Goal: Entertainment & Leisure: Consume media (video, audio)

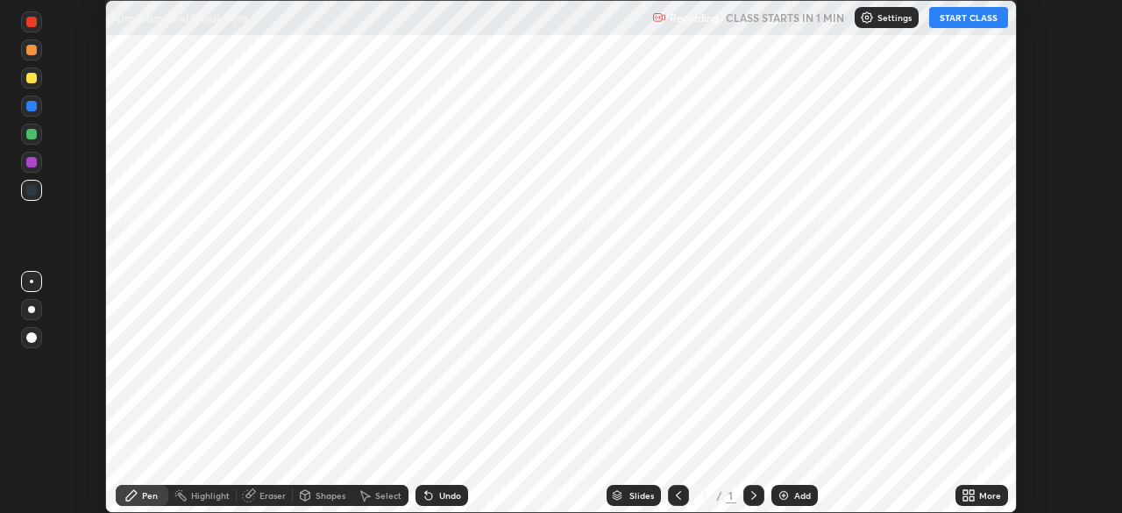
scroll to position [513, 1122]
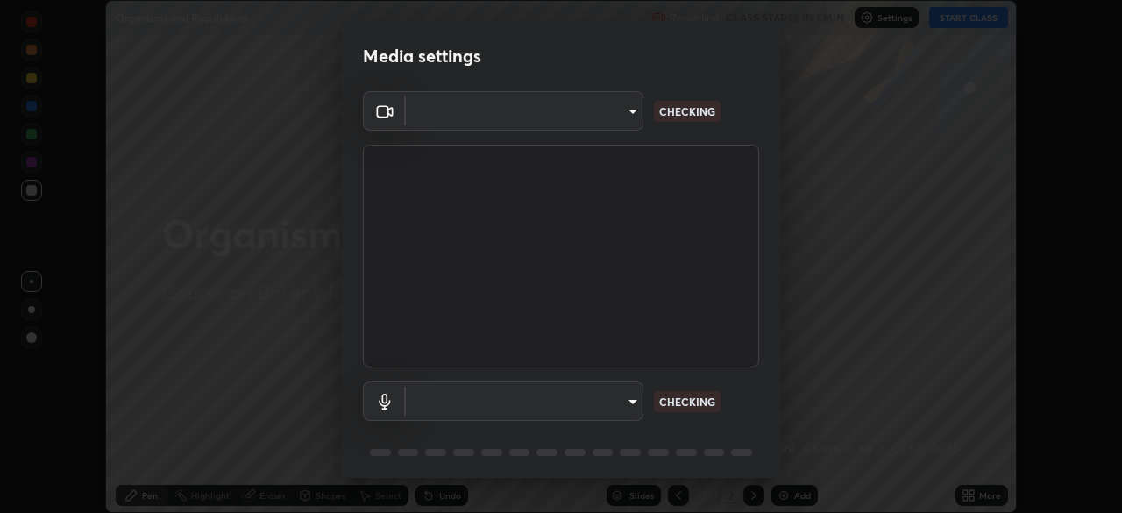
type input "71b0b5903dbe2f19866722545fb63627b4ea9dc08965a3ab927889d17f042457"
click at [617, 395] on body "Erase all Organisms and Populations Recording CLASS STARTS IN 1 MIN Settings ST…" at bounding box center [561, 256] width 1122 height 513
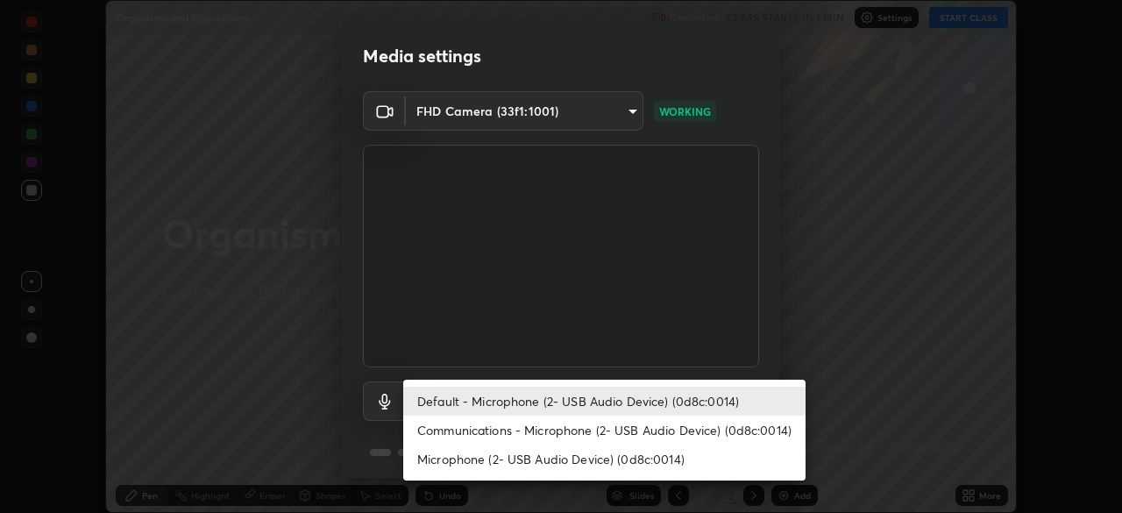
click at [621, 433] on li "Communications - Microphone (2- USB Audio Device) (0d8c:0014)" at bounding box center [604, 430] width 403 height 29
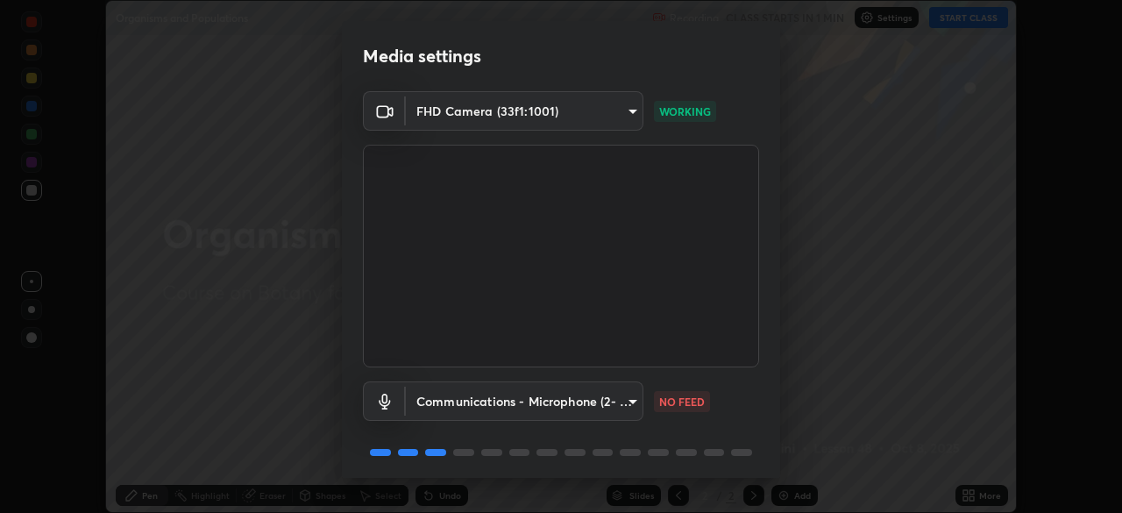
click at [622, 465] on div "Communications - Microphone (2- USB Audio Device) (0d8c:0014) communications NO…" at bounding box center [561, 425] width 396 height 117
click at [614, 405] on body "Erase all Organisms and Populations Recording CLASS STARTS IN 1 MIN Settings ST…" at bounding box center [561, 256] width 1122 height 513
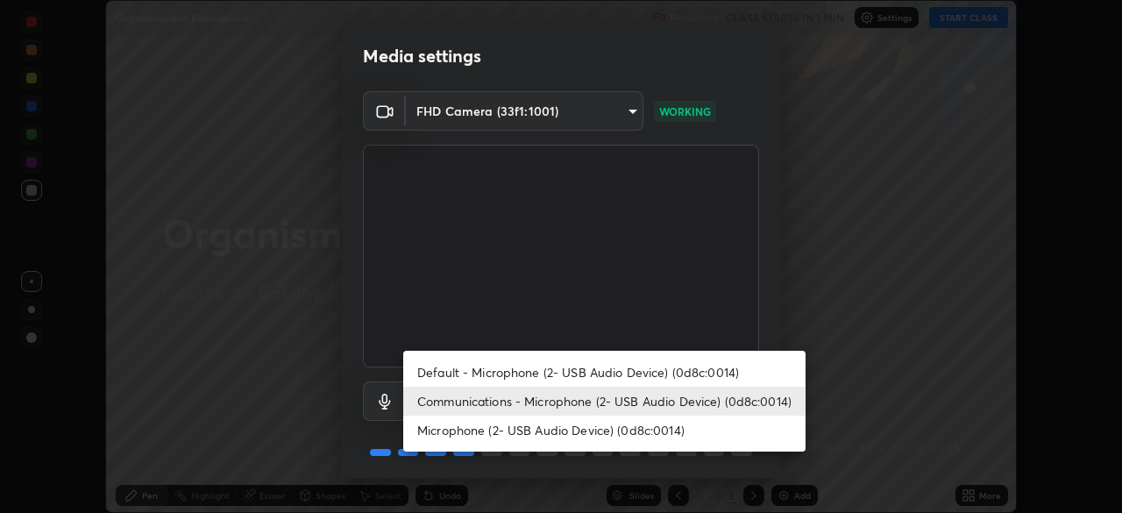
click at [609, 442] on li "Microphone (2- USB Audio Device) (0d8c:0014)" at bounding box center [604, 430] width 403 height 29
type input "a0e9a11ef578c23329241062f875722d2d9b5d5ae97fdec2ae76be82362d413d"
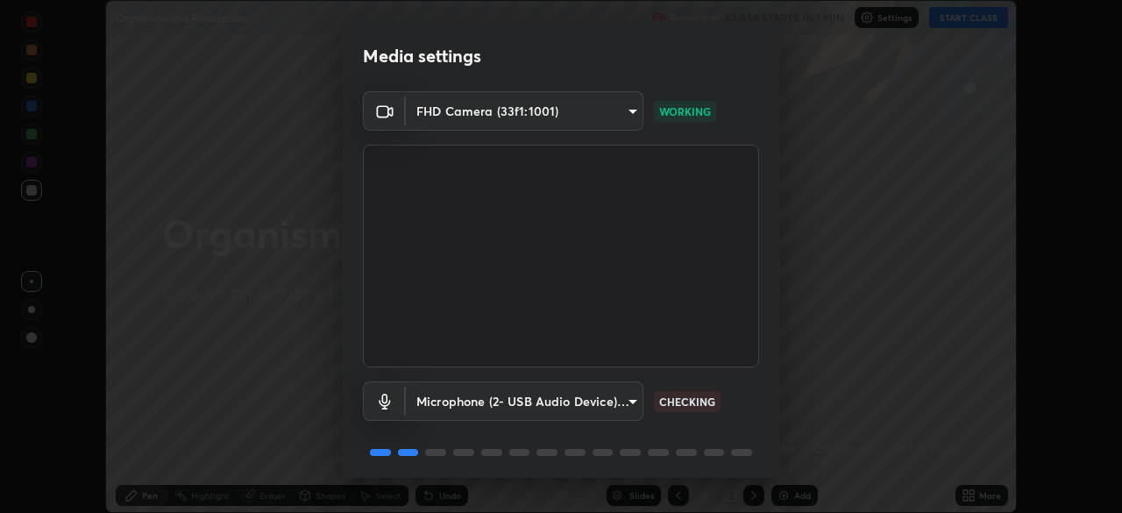
click at [631, 431] on div "Microphone (2- USB Audio Device) (0d8c:0014) a0e9a11ef578c23329241062f875722d2d…" at bounding box center [561, 425] width 396 height 117
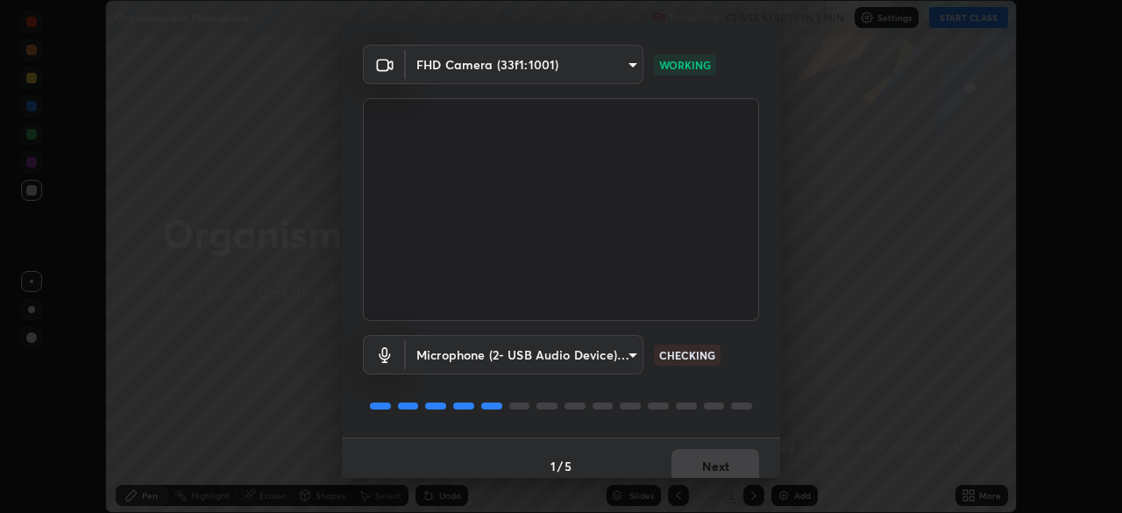
scroll to position [62, 0]
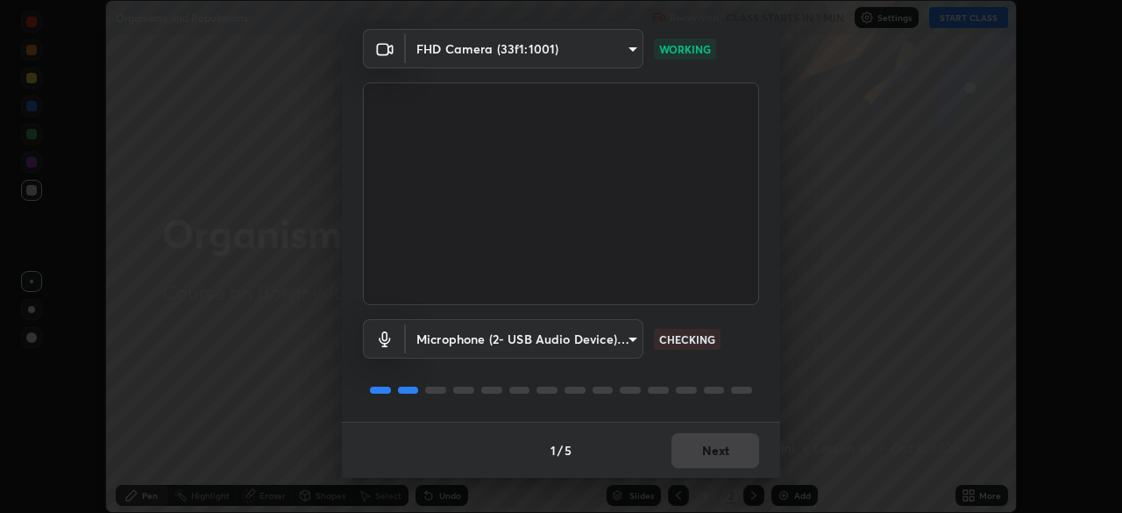
click at [713, 452] on div "1 / 5 Next" at bounding box center [561, 450] width 438 height 56
click at [711, 452] on div "1 / 5 Next" at bounding box center [561, 450] width 438 height 56
click at [710, 457] on div "1 / 5 Next" at bounding box center [561, 450] width 438 height 56
click at [708, 454] on div "1 / 5 Next" at bounding box center [561, 450] width 438 height 56
click at [707, 455] on div "1 / 5 Next" at bounding box center [561, 450] width 438 height 56
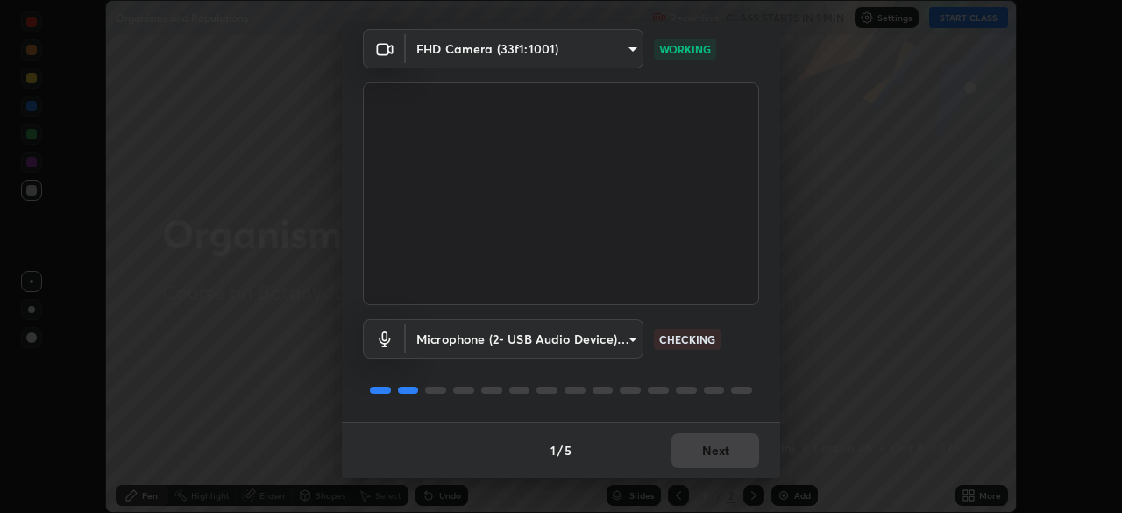
click at [706, 456] on div "1 / 5 Next" at bounding box center [561, 450] width 438 height 56
click at [702, 445] on div "1 / 5 Next" at bounding box center [561, 450] width 438 height 56
click at [715, 452] on button "Next" at bounding box center [716, 450] width 88 height 35
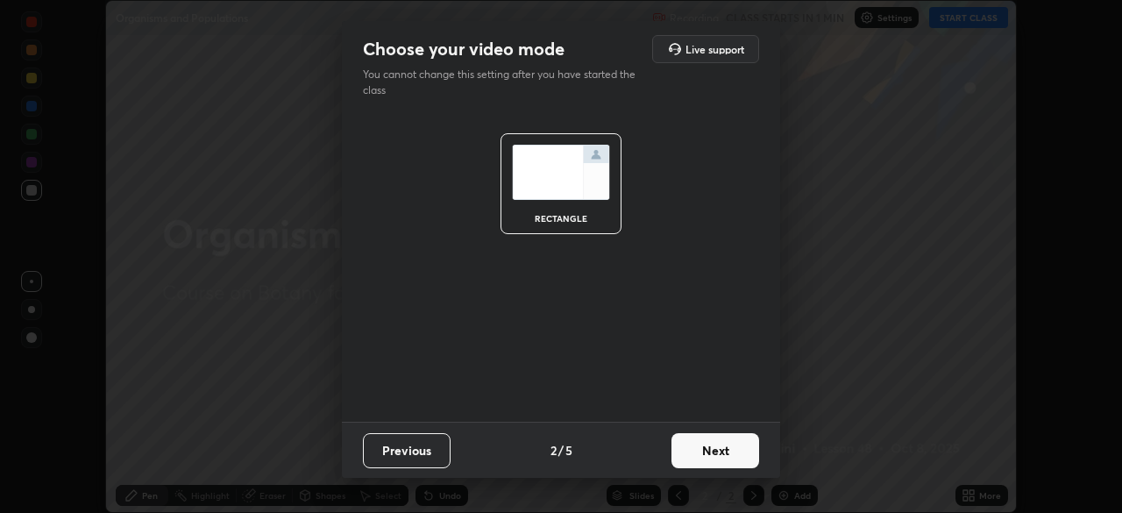
click at [711, 450] on button "Next" at bounding box center [716, 450] width 88 height 35
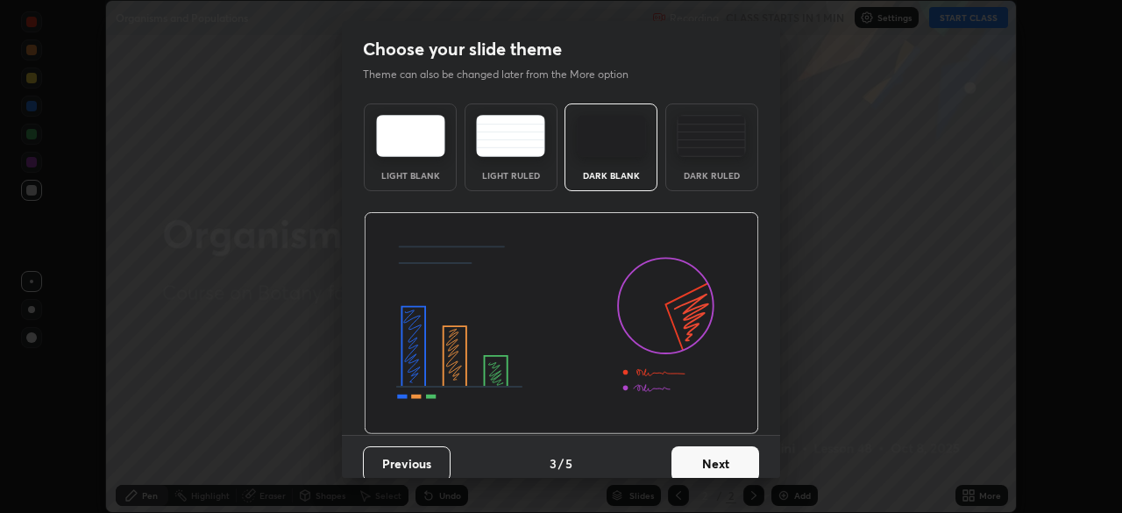
click at [714, 452] on button "Next" at bounding box center [716, 463] width 88 height 35
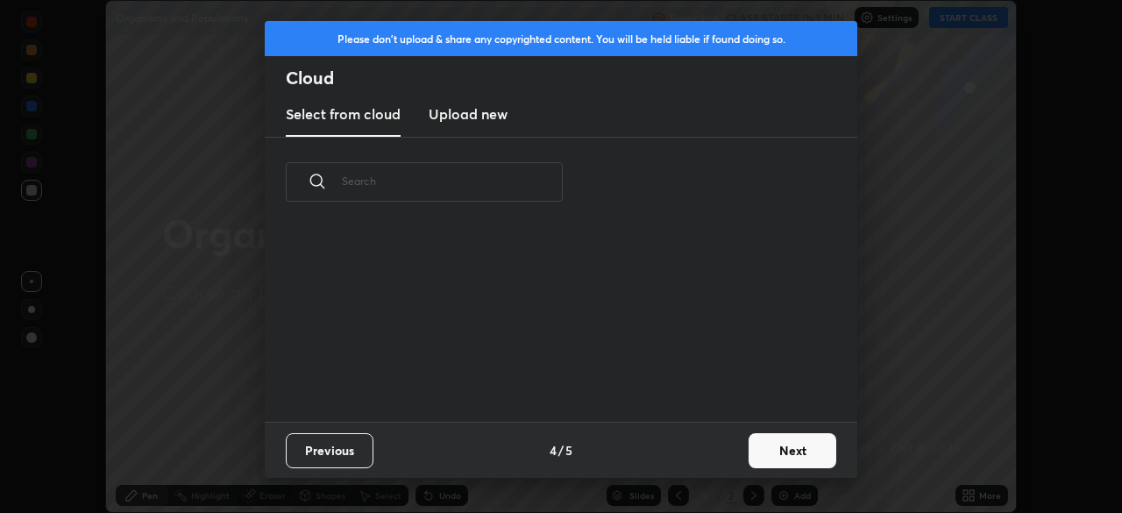
click at [723, 456] on div "Previous 4 / 5 Next" at bounding box center [561, 450] width 593 height 56
click at [770, 449] on button "Next" at bounding box center [793, 450] width 88 height 35
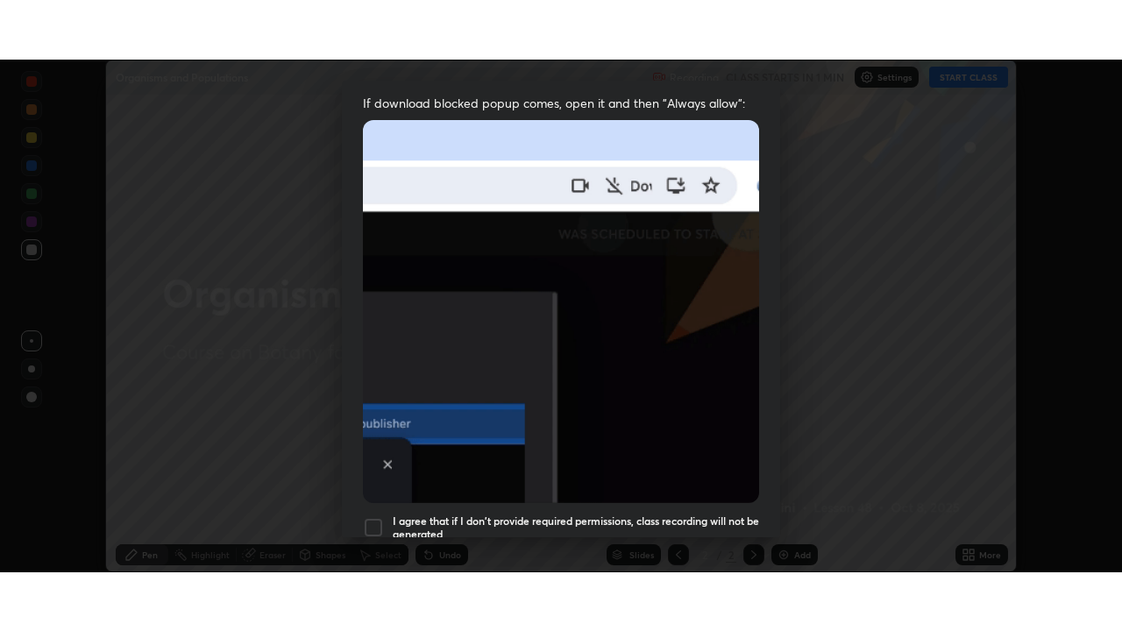
scroll to position [420, 0]
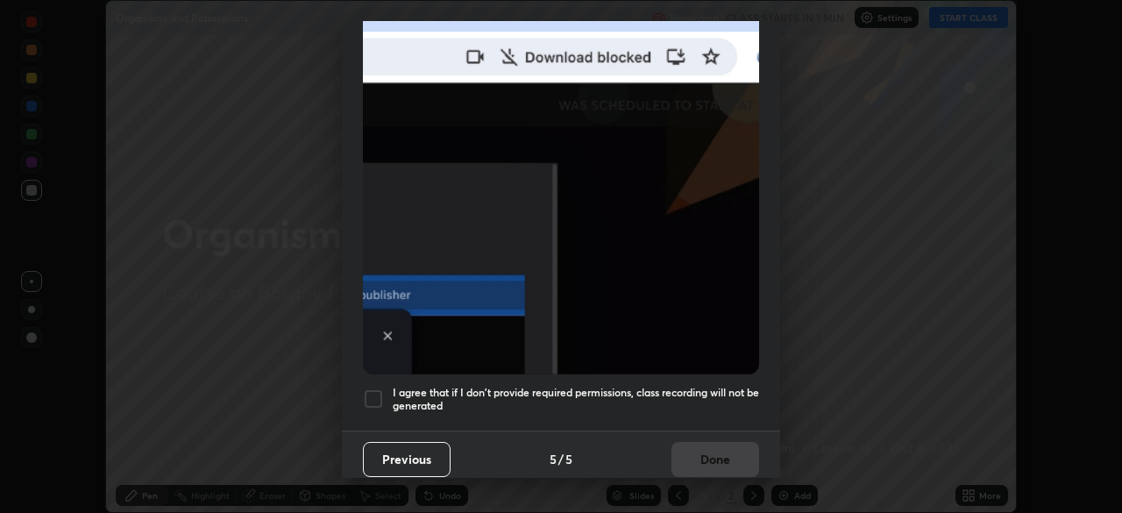
click at [695, 386] on h5 "I agree that if I don't provide required permissions, class recording will not …" at bounding box center [576, 399] width 367 height 27
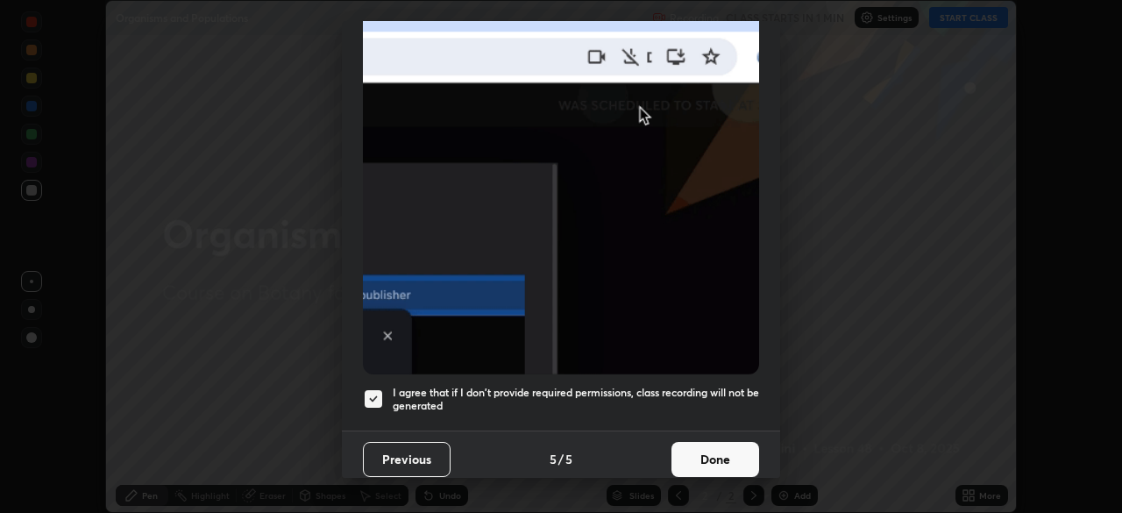
click at [697, 453] on button "Done" at bounding box center [716, 459] width 88 height 35
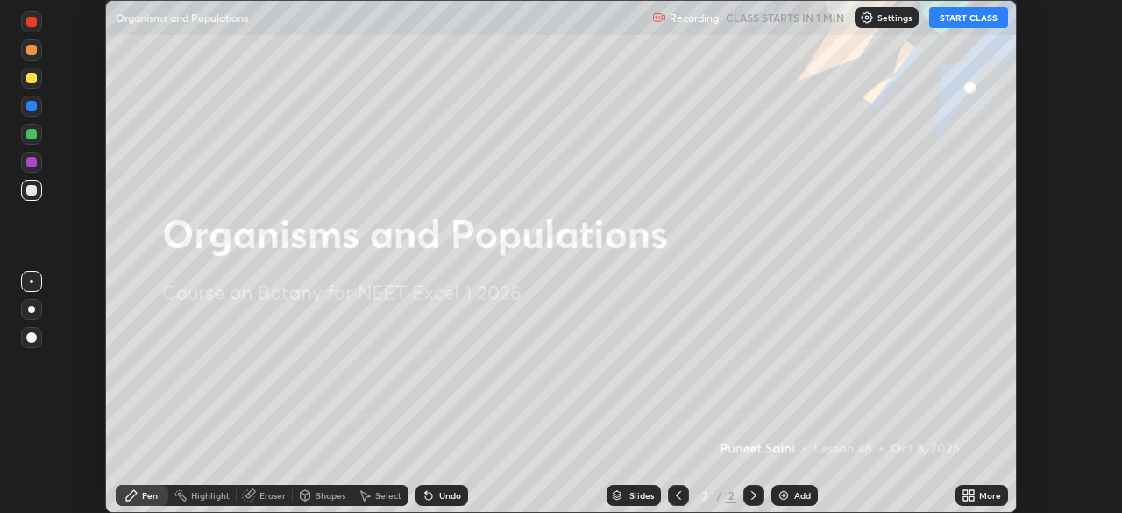
click at [965, 492] on icon at bounding box center [966, 492] width 4 height 4
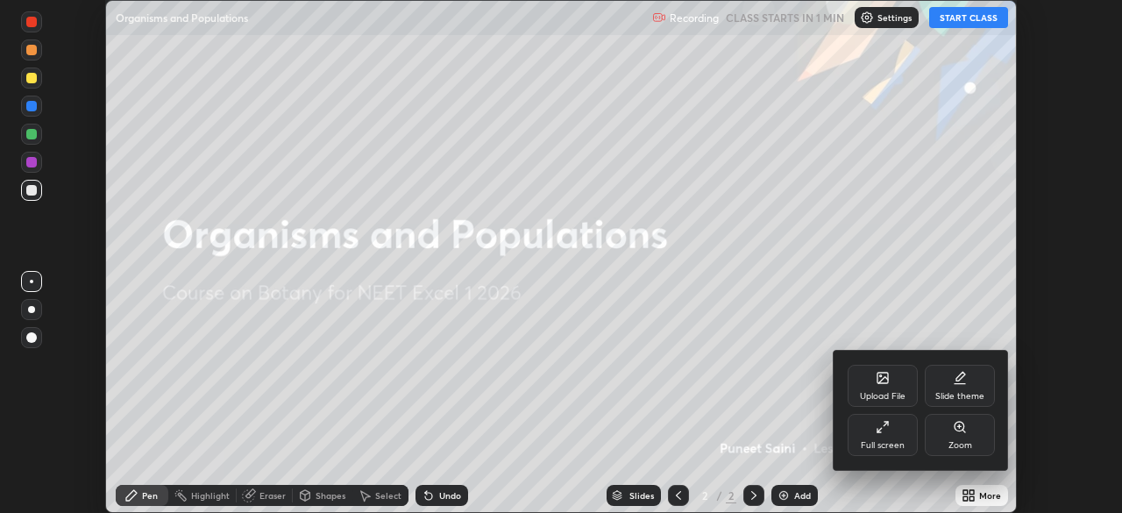
click at [884, 438] on div "Full screen" at bounding box center [883, 435] width 70 height 42
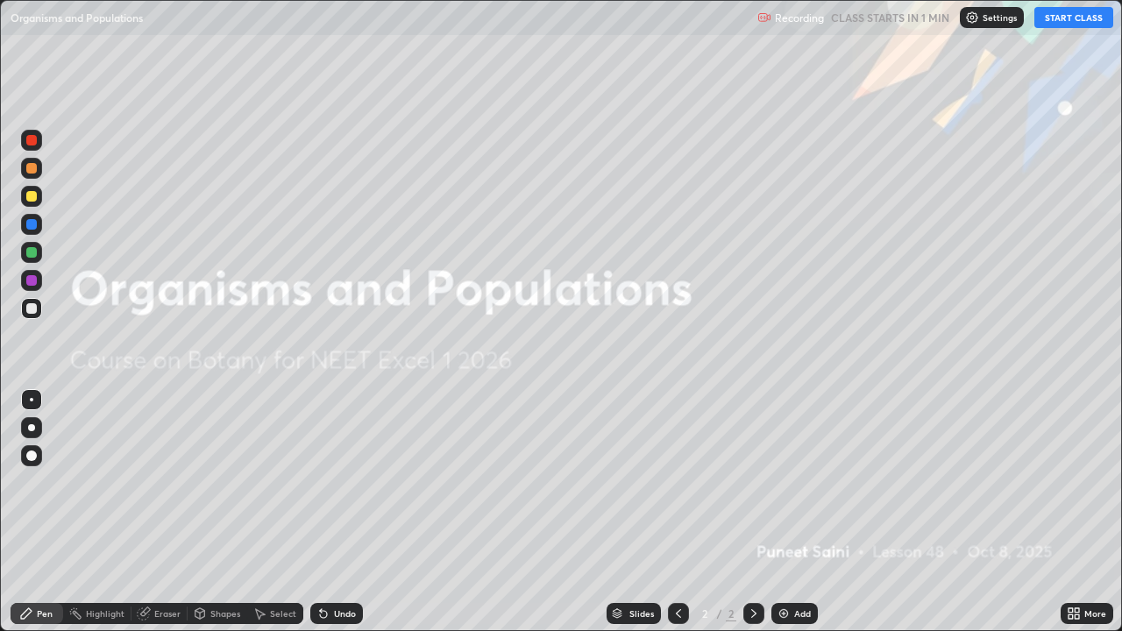
scroll to position [631, 1122]
click at [1046, 20] on button "START CLASS" at bounding box center [1074, 17] width 79 height 21
click at [787, 512] on img at bounding box center [784, 614] width 14 height 14
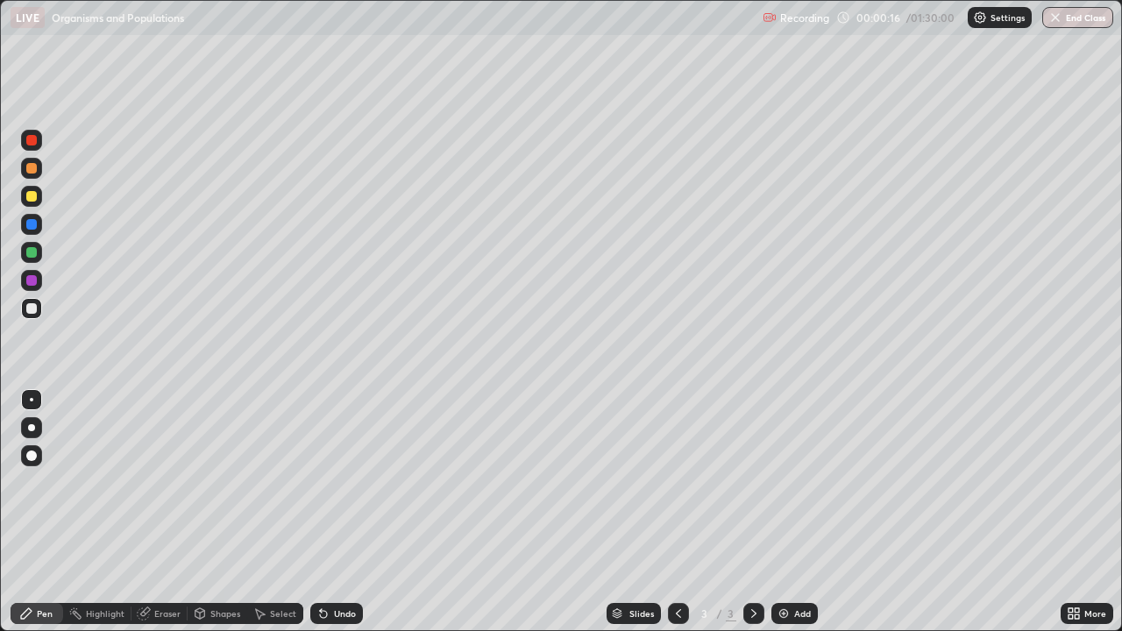
click at [36, 197] on div at bounding box center [31, 196] width 11 height 11
click at [31, 425] on div at bounding box center [31, 427] width 7 height 7
click at [32, 310] on div at bounding box center [31, 308] width 11 height 11
click at [29, 197] on div at bounding box center [31, 196] width 11 height 11
click at [33, 310] on div at bounding box center [31, 308] width 11 height 11
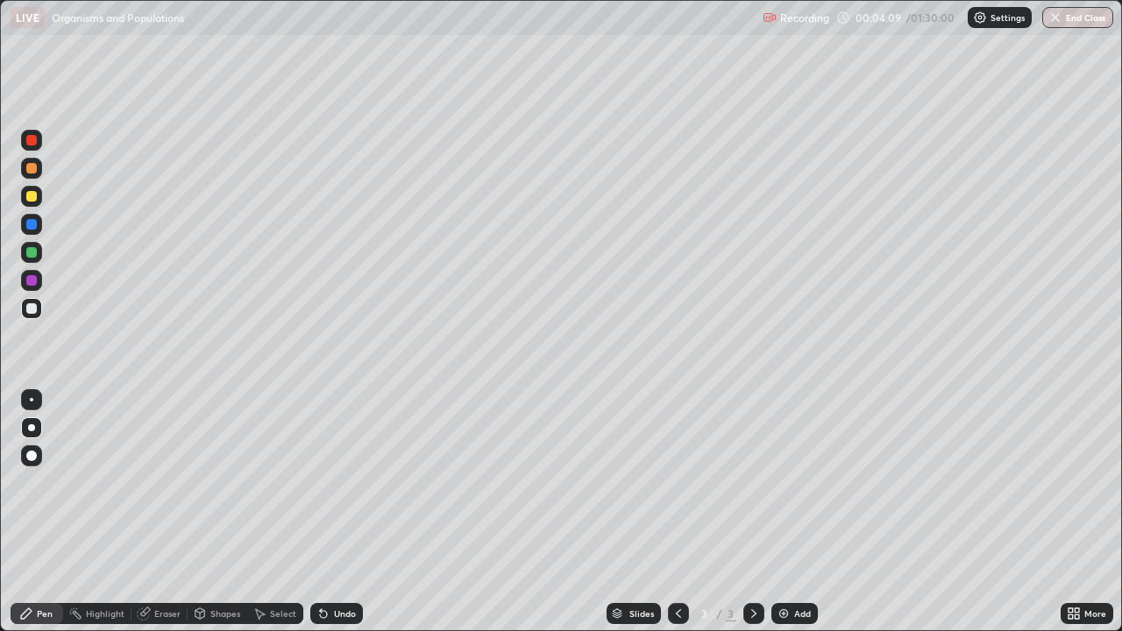
click at [152, 512] on div "Eraser" at bounding box center [160, 613] width 56 height 21
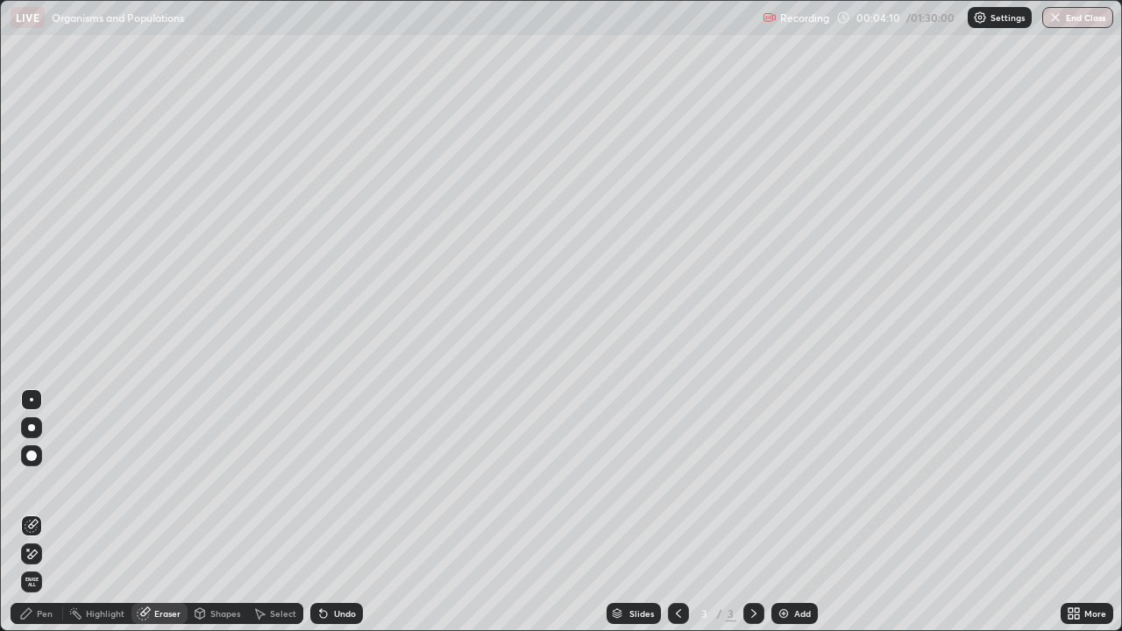
click at [32, 512] on icon at bounding box center [32, 554] width 14 height 15
click at [46, 512] on div "Pen" at bounding box center [45, 613] width 16 height 9
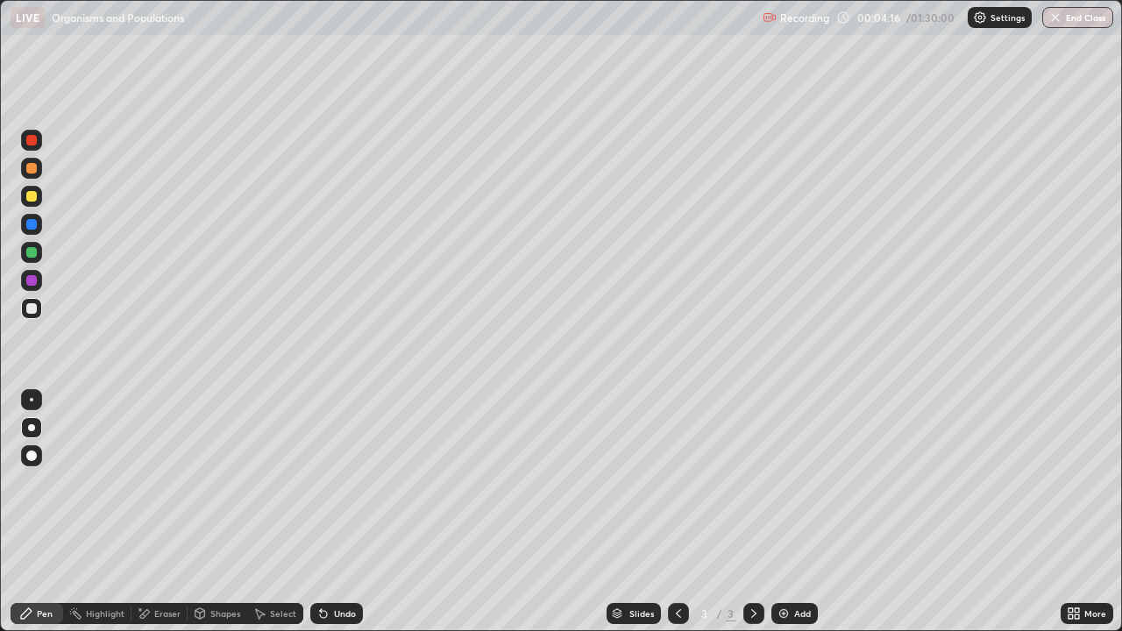
click at [33, 198] on div at bounding box center [31, 196] width 11 height 11
click at [30, 316] on div at bounding box center [31, 308] width 21 height 21
click at [33, 196] on div at bounding box center [31, 196] width 11 height 11
click at [41, 310] on div at bounding box center [31, 308] width 21 height 21
click at [795, 512] on div "Add" at bounding box center [802, 613] width 17 height 9
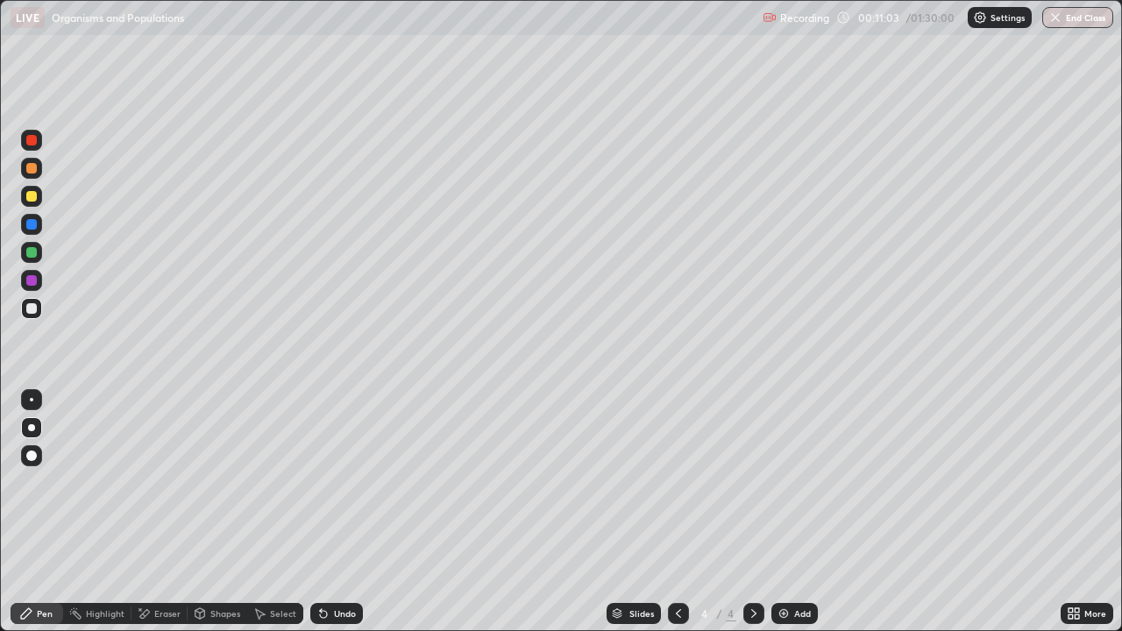
click at [33, 199] on div at bounding box center [31, 196] width 11 height 11
click at [340, 512] on div "Undo" at bounding box center [345, 613] width 22 height 9
click at [32, 303] on div at bounding box center [31, 308] width 11 height 11
click at [320, 512] on icon at bounding box center [323, 614] width 7 height 7
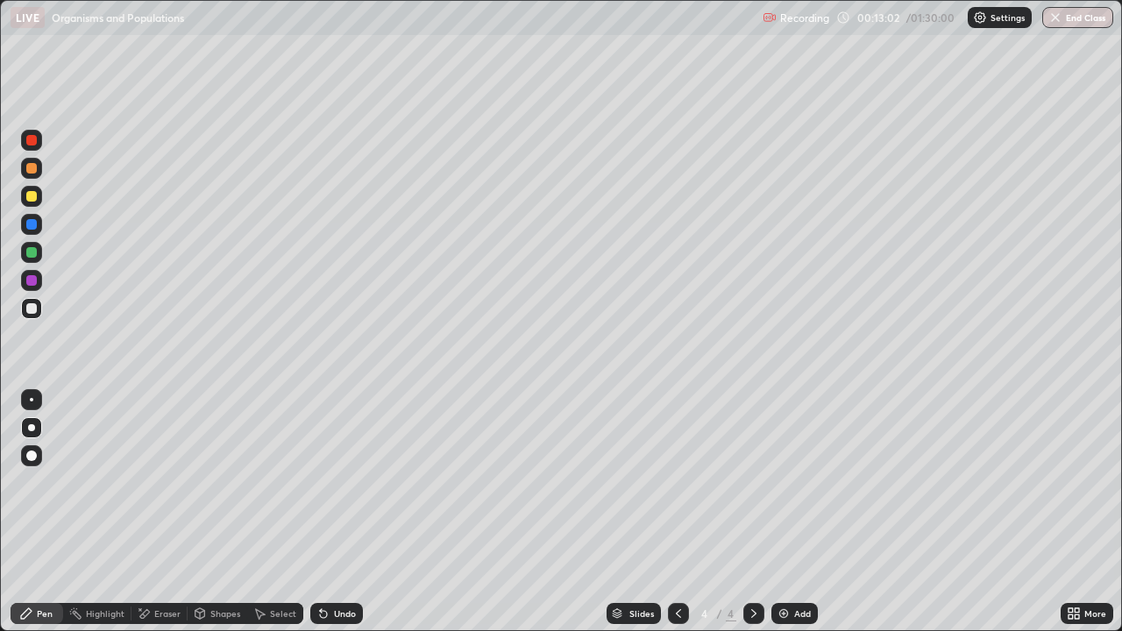
click at [317, 512] on icon at bounding box center [324, 614] width 14 height 14
click at [320, 512] on icon at bounding box center [323, 614] width 7 height 7
click at [30, 199] on div at bounding box center [31, 196] width 11 height 11
click at [32, 309] on div at bounding box center [31, 308] width 11 height 11
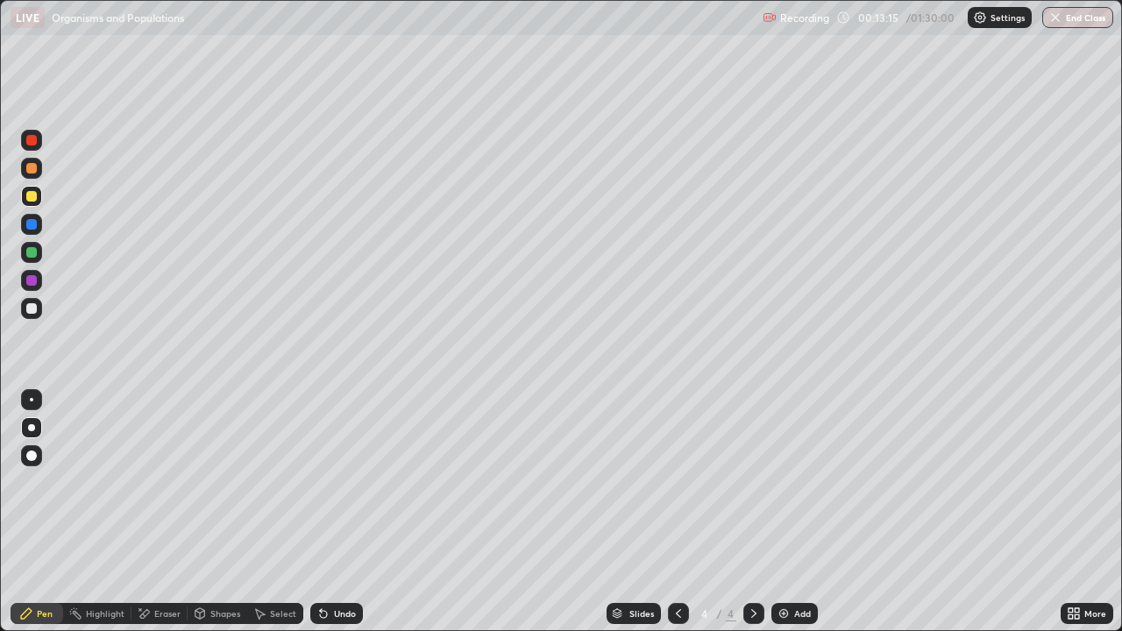
click at [32, 309] on div at bounding box center [31, 308] width 11 height 11
click at [29, 311] on div at bounding box center [31, 308] width 11 height 11
click at [33, 200] on div at bounding box center [31, 196] width 11 height 11
click at [32, 309] on div at bounding box center [31, 308] width 11 height 11
click at [32, 310] on div at bounding box center [31, 308] width 11 height 11
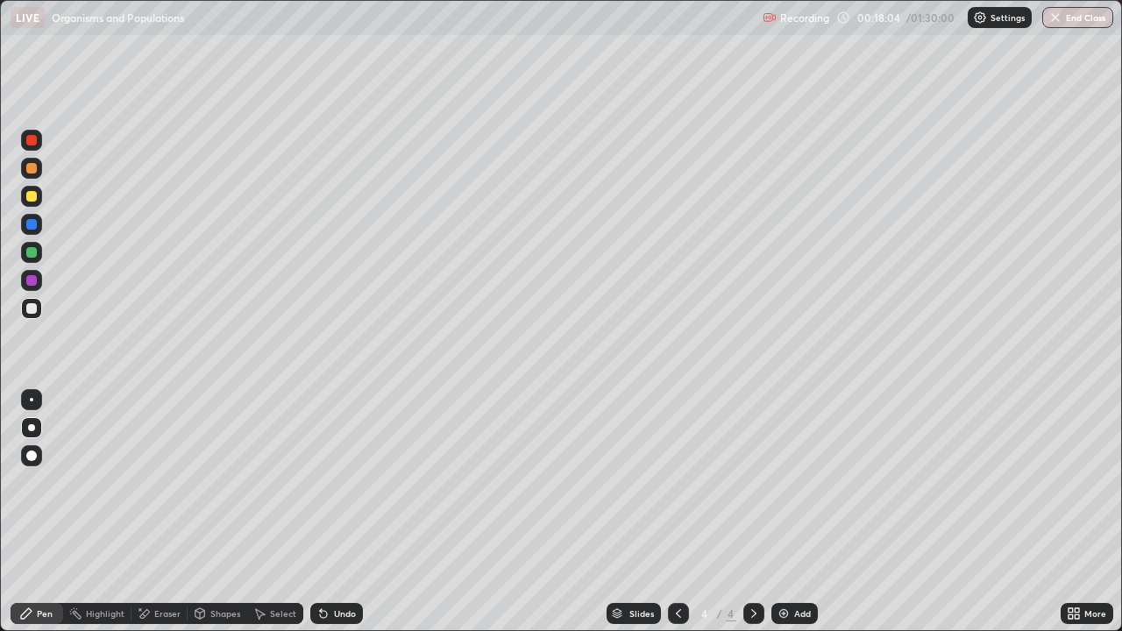
click at [31, 200] on div at bounding box center [31, 196] width 11 height 11
click at [29, 310] on div at bounding box center [31, 308] width 11 height 11
click at [33, 225] on div at bounding box center [31, 224] width 11 height 11
click at [35, 310] on div at bounding box center [31, 308] width 11 height 11
click at [803, 512] on div "Add" at bounding box center [802, 613] width 17 height 9
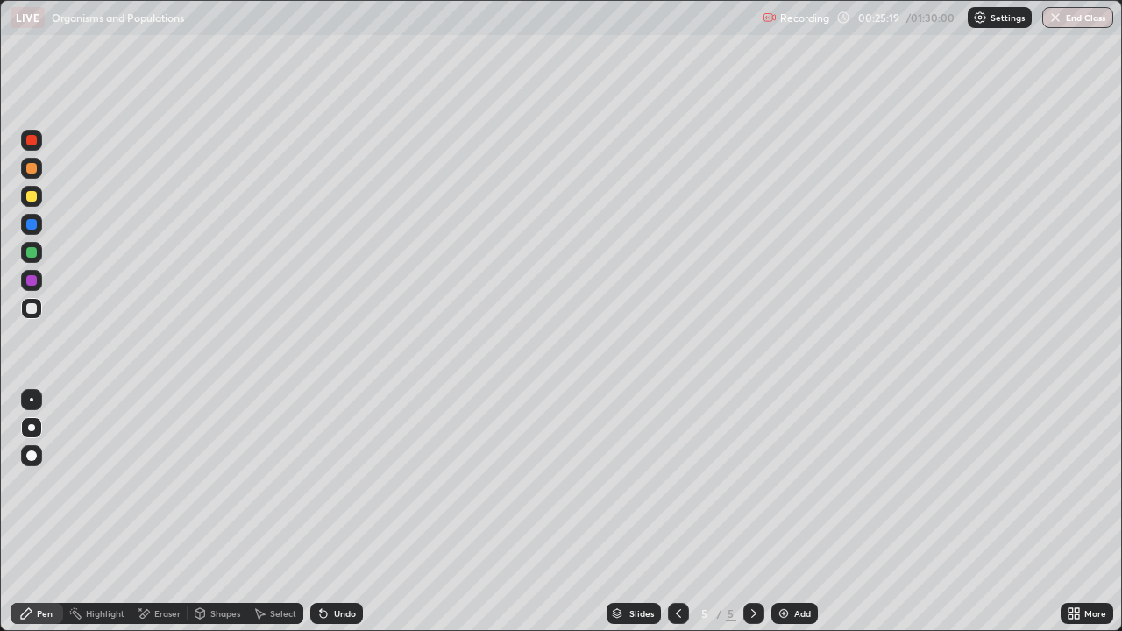
click at [32, 196] on div at bounding box center [31, 196] width 11 height 11
click at [29, 201] on div at bounding box center [31, 196] width 11 height 11
click at [34, 308] on div at bounding box center [31, 308] width 11 height 11
click at [35, 304] on div at bounding box center [31, 308] width 11 height 11
click at [34, 196] on div at bounding box center [31, 196] width 11 height 11
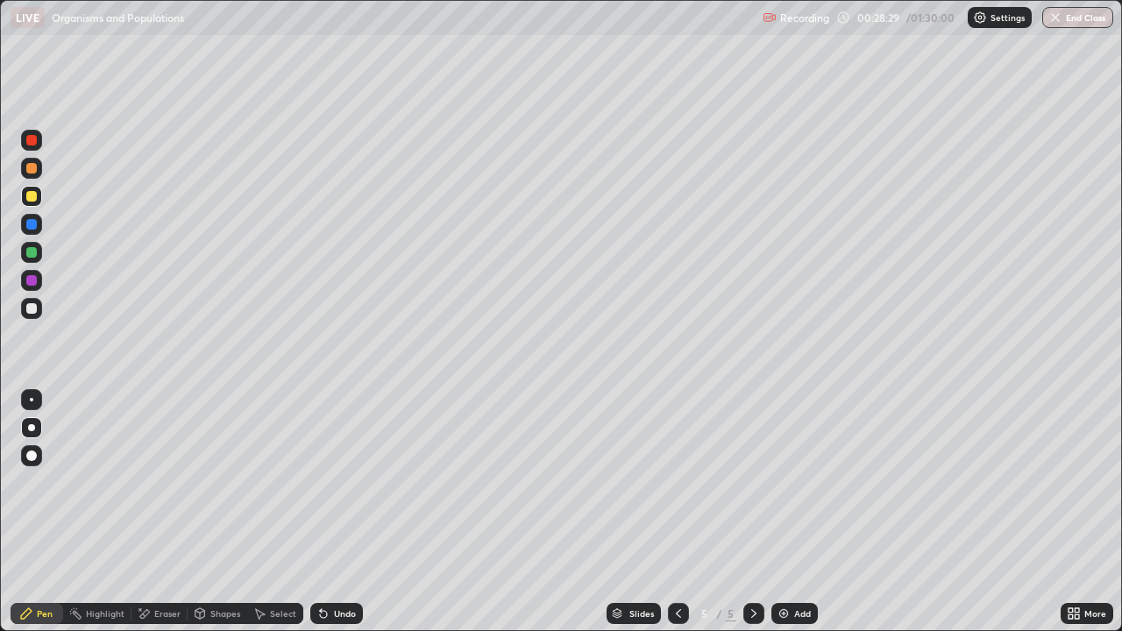
click at [30, 313] on div at bounding box center [31, 308] width 11 height 11
click at [791, 512] on div "Add" at bounding box center [795, 613] width 46 height 21
click at [32, 198] on div at bounding box center [31, 196] width 11 height 11
click at [33, 309] on div at bounding box center [31, 308] width 11 height 11
click at [31, 224] on div at bounding box center [31, 224] width 11 height 11
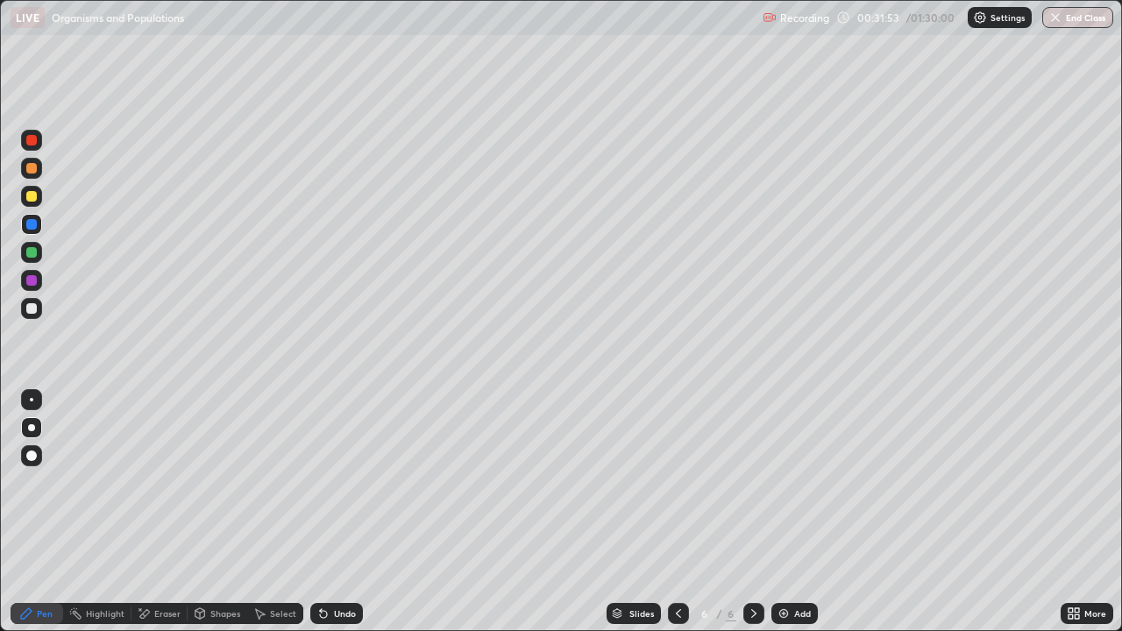
click at [334, 512] on div "Undo" at bounding box center [345, 613] width 22 height 9
click at [34, 298] on div at bounding box center [31, 308] width 21 height 21
click at [329, 512] on div "Undo" at bounding box center [336, 613] width 53 height 21
click at [32, 196] on div at bounding box center [31, 196] width 11 height 11
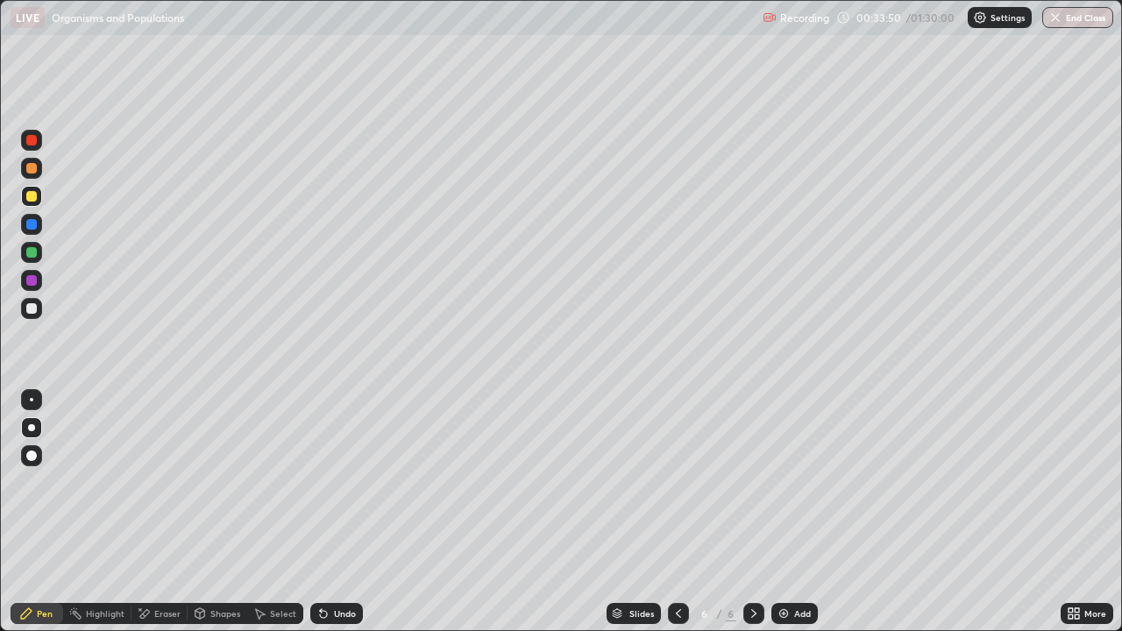
click at [31, 305] on div at bounding box center [31, 308] width 11 height 11
click at [31, 198] on div at bounding box center [31, 196] width 11 height 11
click at [28, 310] on div at bounding box center [31, 308] width 11 height 11
click at [32, 315] on div at bounding box center [31, 308] width 21 height 21
click at [32, 309] on div at bounding box center [31, 308] width 11 height 11
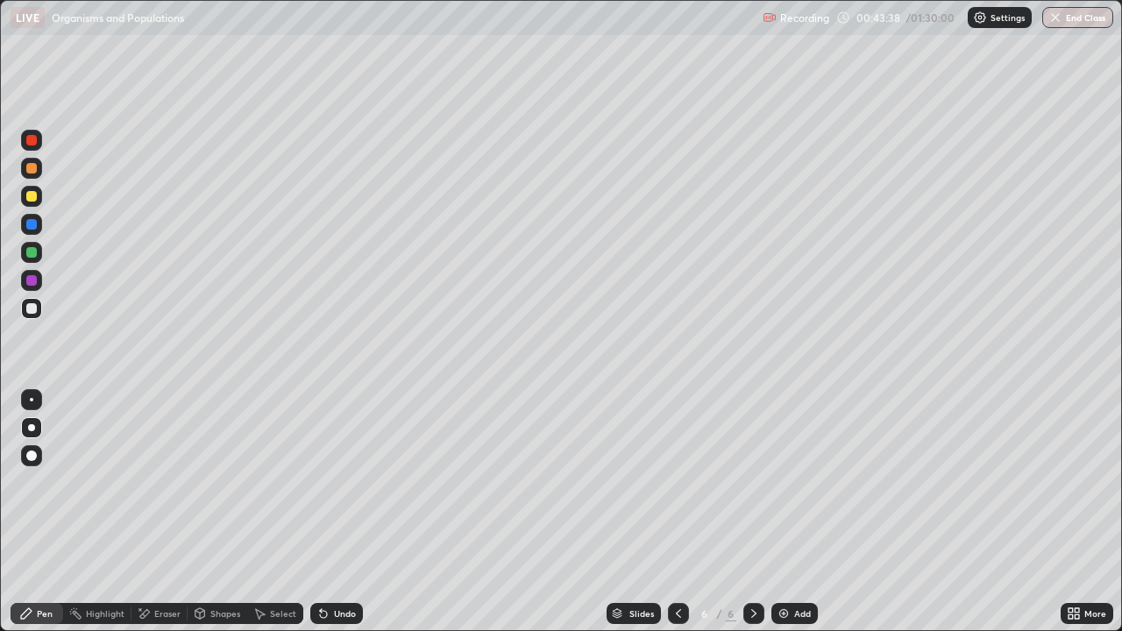
click at [789, 512] on img at bounding box center [784, 614] width 14 height 14
click at [34, 199] on div at bounding box center [31, 196] width 11 height 11
click at [32, 198] on div at bounding box center [31, 196] width 11 height 11
click at [35, 310] on div at bounding box center [31, 308] width 11 height 11
click at [32, 225] on div at bounding box center [31, 224] width 11 height 11
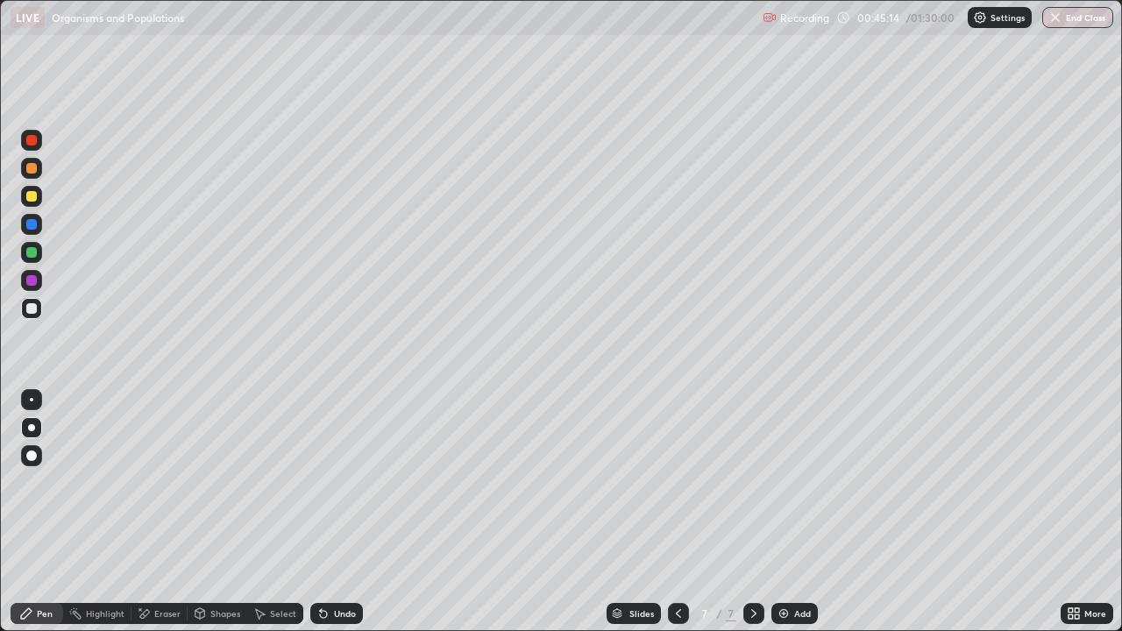
click at [32, 225] on div at bounding box center [31, 224] width 11 height 11
click at [31, 198] on div at bounding box center [31, 196] width 11 height 11
click at [322, 512] on icon at bounding box center [323, 614] width 7 height 7
click at [320, 512] on icon at bounding box center [321, 610] width 2 height 2
click at [321, 512] on icon at bounding box center [323, 614] width 7 height 7
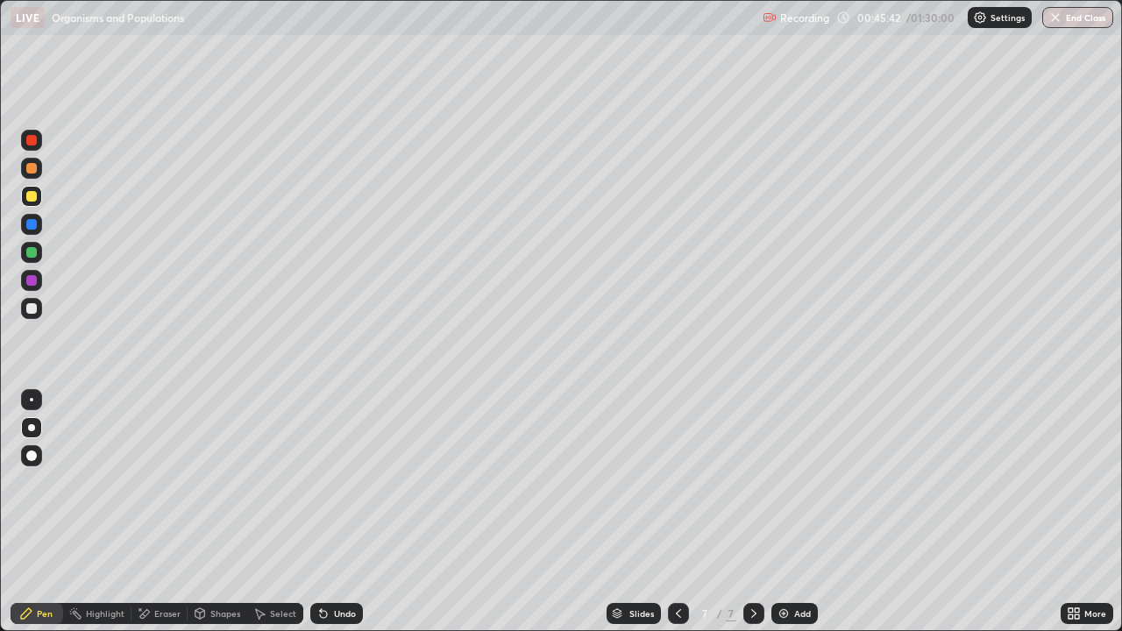
click at [324, 512] on icon at bounding box center [323, 614] width 7 height 7
click at [32, 305] on div at bounding box center [31, 308] width 11 height 11
click at [329, 512] on div "Undo" at bounding box center [336, 613] width 53 height 21
click at [330, 512] on div "Undo" at bounding box center [336, 613] width 53 height 21
click at [794, 512] on div "Add" at bounding box center [802, 613] width 17 height 9
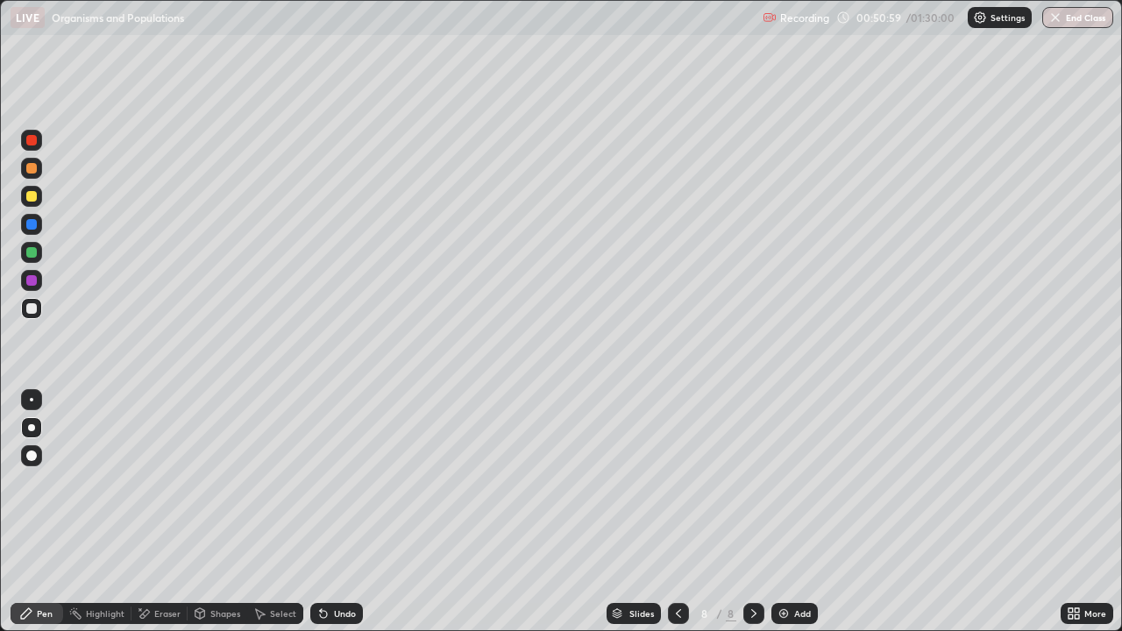
click at [32, 196] on div at bounding box center [31, 196] width 11 height 11
click at [33, 200] on div at bounding box center [31, 196] width 11 height 11
click at [334, 512] on div "Undo" at bounding box center [345, 613] width 22 height 9
click at [328, 512] on div "Undo" at bounding box center [336, 613] width 53 height 21
click at [330, 512] on div "Undo" at bounding box center [336, 613] width 53 height 21
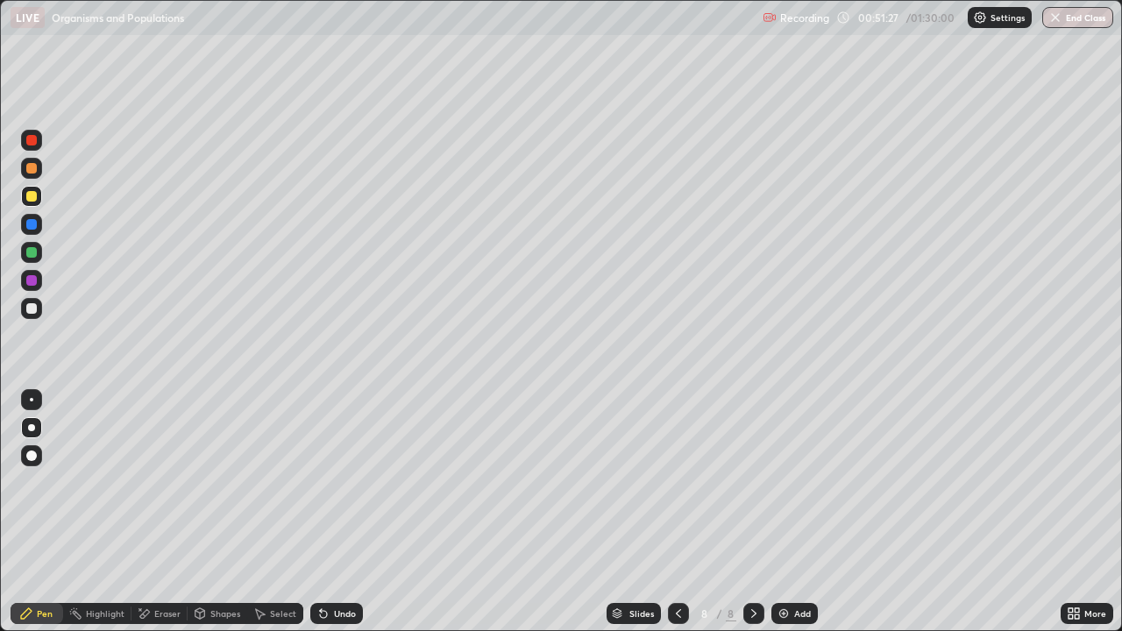
click at [331, 512] on div "Undo" at bounding box center [336, 613] width 53 height 21
click at [334, 512] on div "Undo" at bounding box center [345, 613] width 22 height 9
click at [335, 512] on div "Undo" at bounding box center [345, 613] width 22 height 9
click at [32, 310] on div at bounding box center [31, 308] width 11 height 11
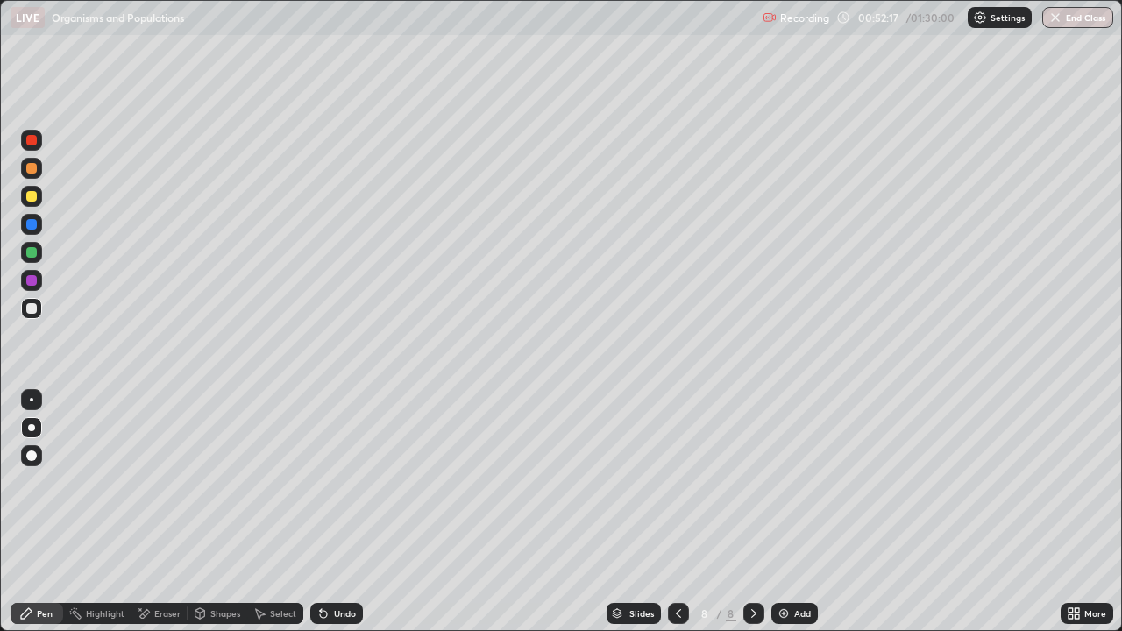
click at [30, 203] on div at bounding box center [31, 196] width 21 height 21
click at [39, 307] on div at bounding box center [31, 308] width 21 height 21
click at [340, 512] on div "Undo" at bounding box center [345, 613] width 22 height 9
click at [787, 512] on img at bounding box center [784, 614] width 14 height 14
click at [33, 196] on div at bounding box center [31, 196] width 11 height 11
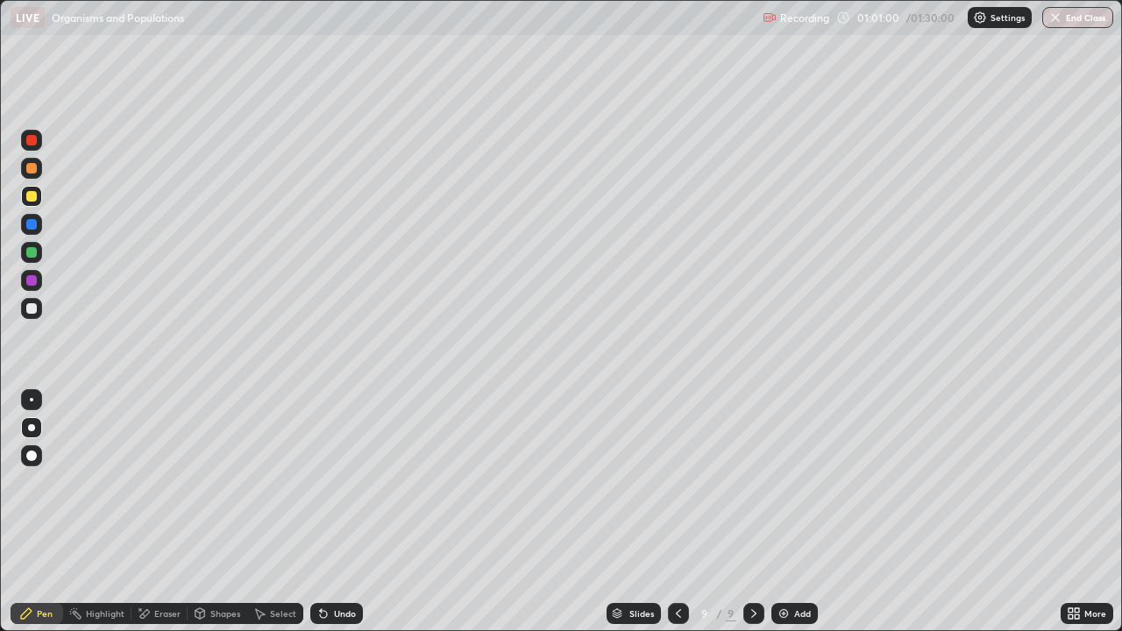
click at [32, 197] on div at bounding box center [31, 196] width 11 height 11
click at [32, 308] on div at bounding box center [31, 308] width 11 height 11
click at [32, 201] on div at bounding box center [31, 196] width 11 height 11
click at [32, 310] on div at bounding box center [31, 308] width 11 height 11
click at [790, 512] on div "Add" at bounding box center [795, 613] width 46 height 21
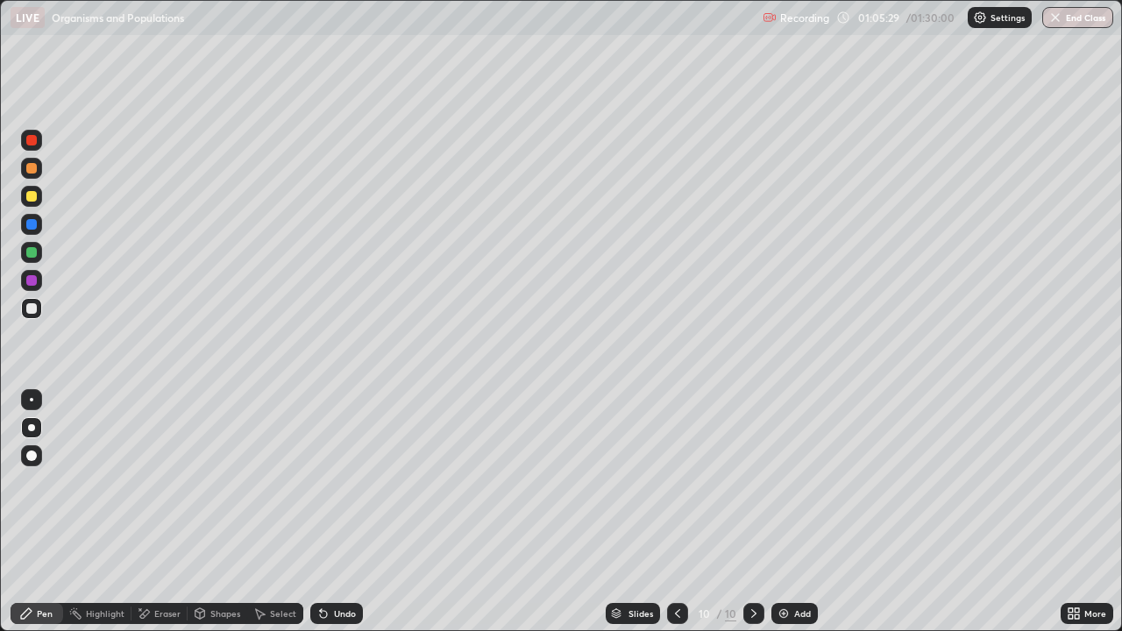
click at [33, 197] on div at bounding box center [31, 196] width 11 height 11
click at [30, 309] on div at bounding box center [31, 308] width 11 height 11
click at [29, 201] on div at bounding box center [31, 196] width 11 height 11
click at [34, 309] on div at bounding box center [31, 308] width 11 height 11
click at [794, 512] on div "Add" at bounding box center [802, 613] width 17 height 9
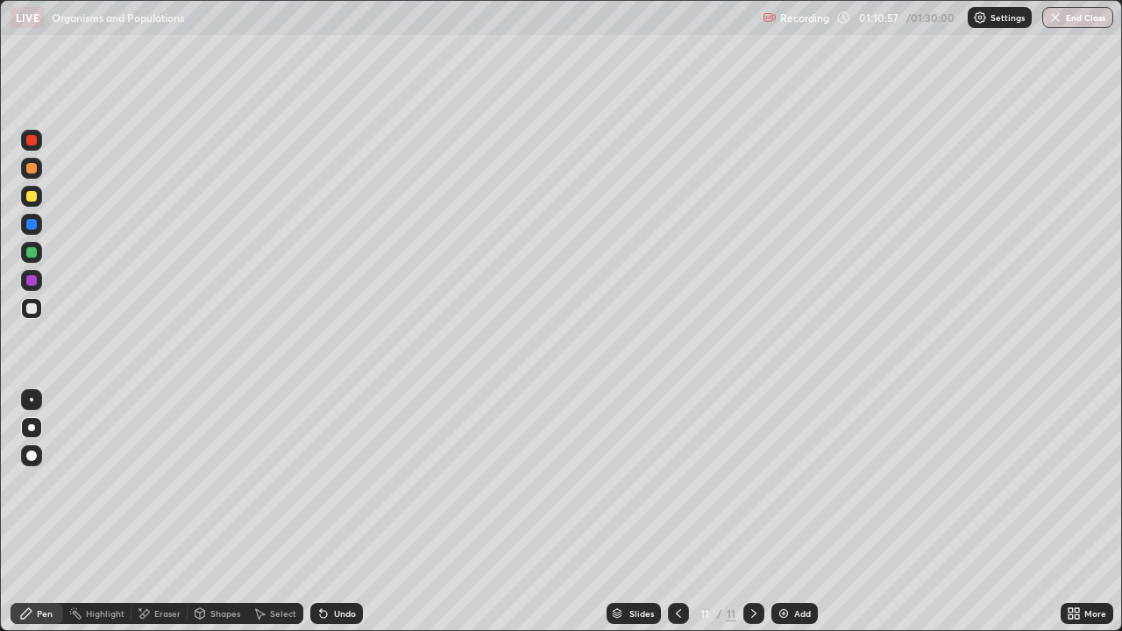
click at [31, 195] on div at bounding box center [31, 196] width 11 height 11
click at [147, 512] on icon at bounding box center [145, 613] width 10 height 9
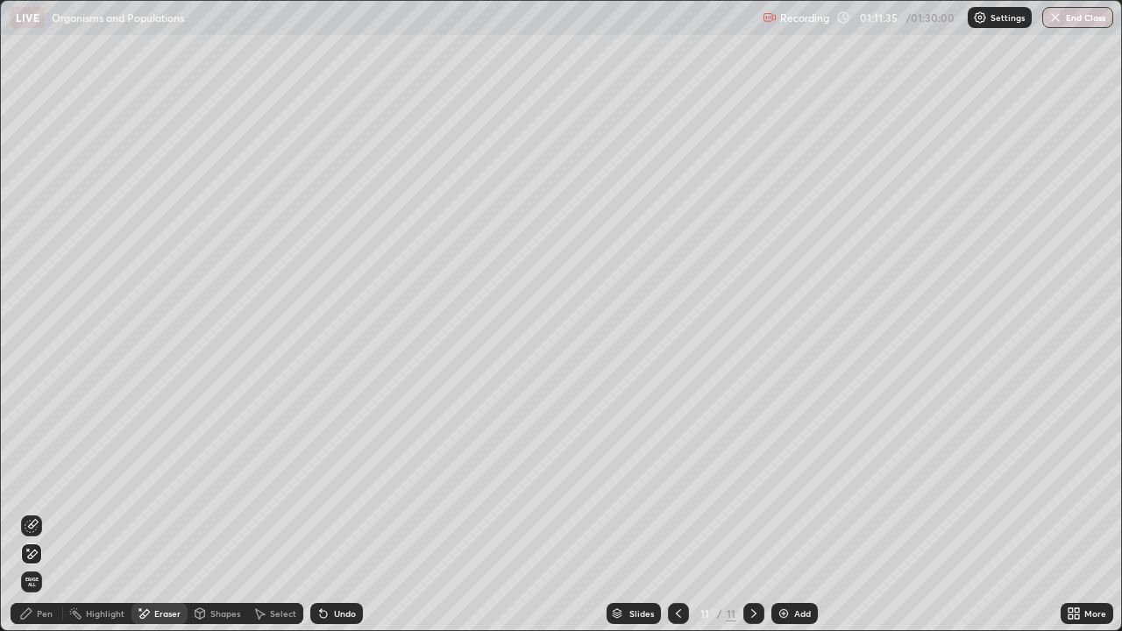
click at [33, 512] on icon at bounding box center [32, 554] width 14 height 15
click at [40, 512] on div "Pen" at bounding box center [45, 613] width 16 height 9
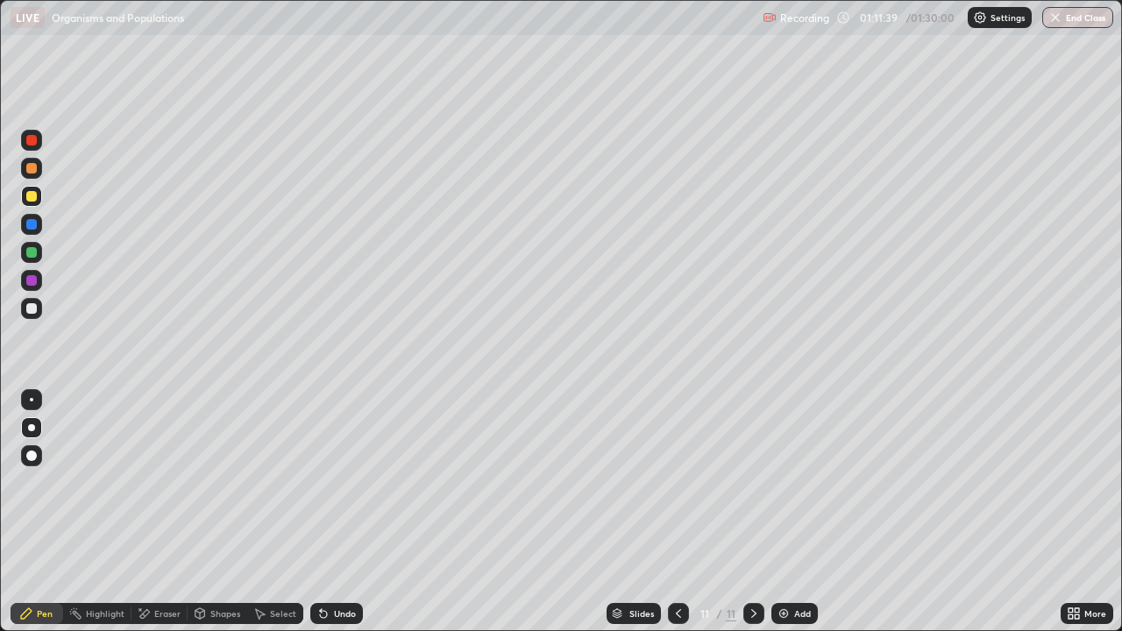
click at [33, 308] on div at bounding box center [31, 308] width 11 height 11
click at [334, 512] on div "Undo" at bounding box center [336, 613] width 53 height 21
click at [333, 512] on div "Undo" at bounding box center [336, 613] width 53 height 21
click at [324, 512] on div "Undo" at bounding box center [336, 613] width 53 height 21
click at [155, 512] on div "Eraser" at bounding box center [167, 613] width 26 height 9
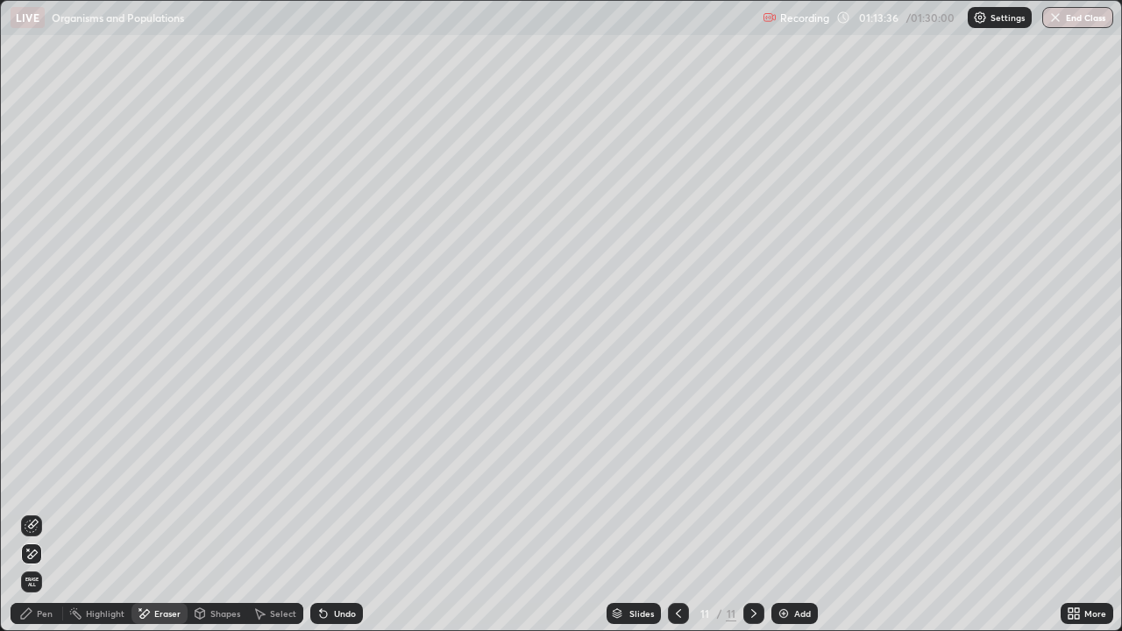
click at [28, 512] on icon at bounding box center [28, 550] width 2 height 2
click at [52, 512] on div "Pen" at bounding box center [45, 613] width 16 height 9
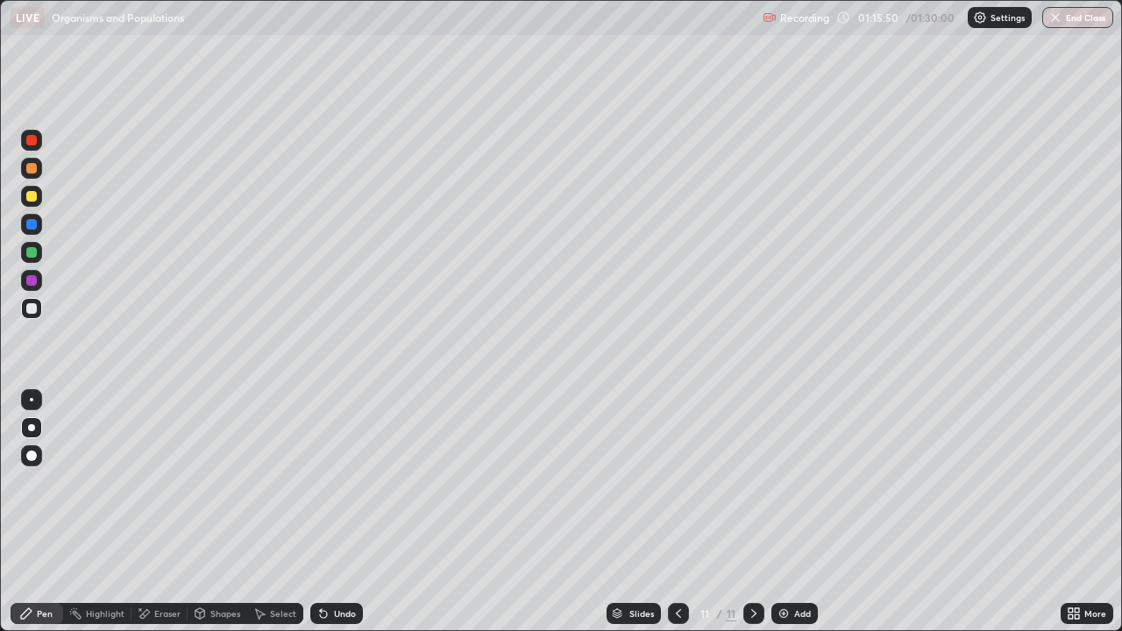
click at [146, 512] on icon at bounding box center [145, 613] width 10 height 9
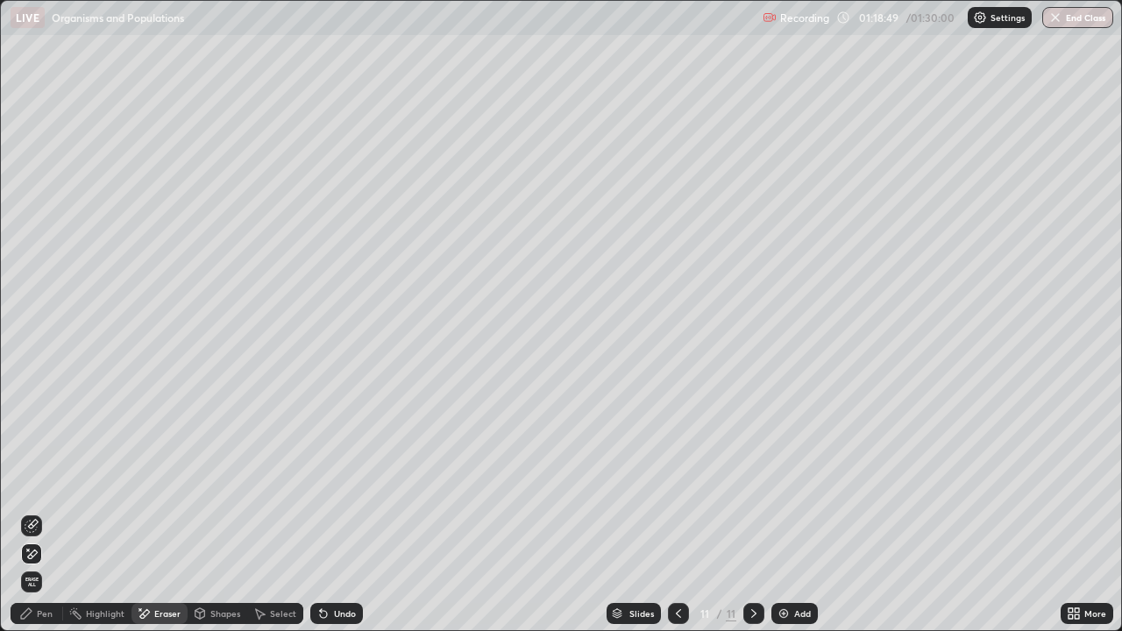
click at [788, 512] on img at bounding box center [784, 614] width 14 height 14
click at [51, 512] on div "Pen" at bounding box center [45, 613] width 16 height 9
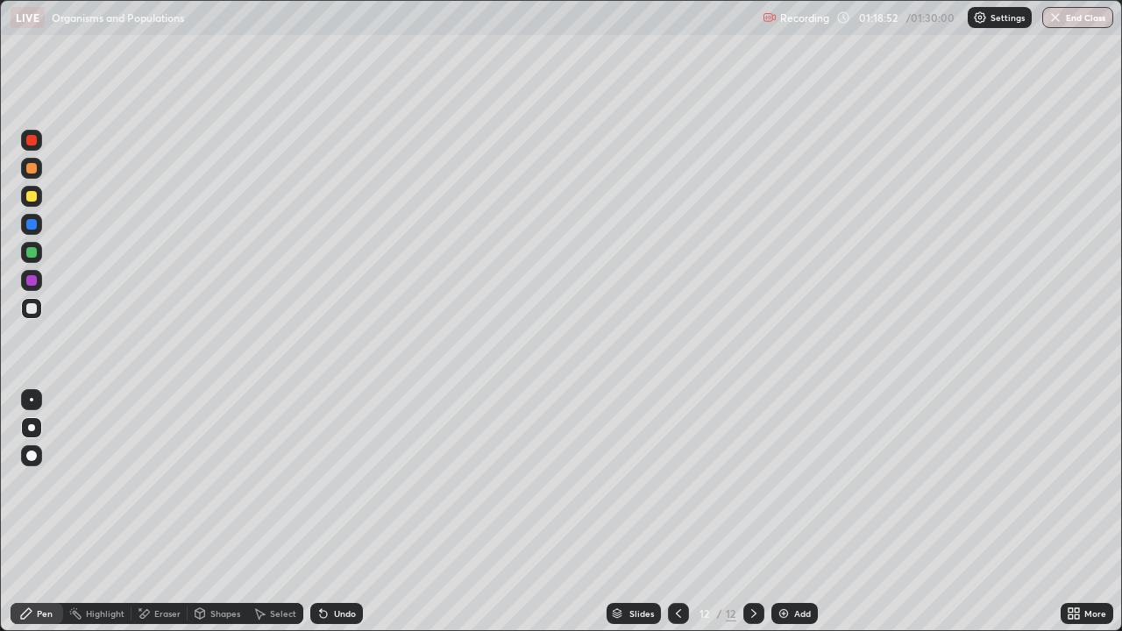
click at [29, 193] on div at bounding box center [31, 196] width 11 height 11
click at [334, 512] on div "Undo" at bounding box center [345, 613] width 22 height 9
click at [330, 512] on div "Undo" at bounding box center [336, 613] width 53 height 21
click at [323, 512] on icon at bounding box center [323, 614] width 7 height 7
click at [322, 512] on icon at bounding box center [323, 614] width 7 height 7
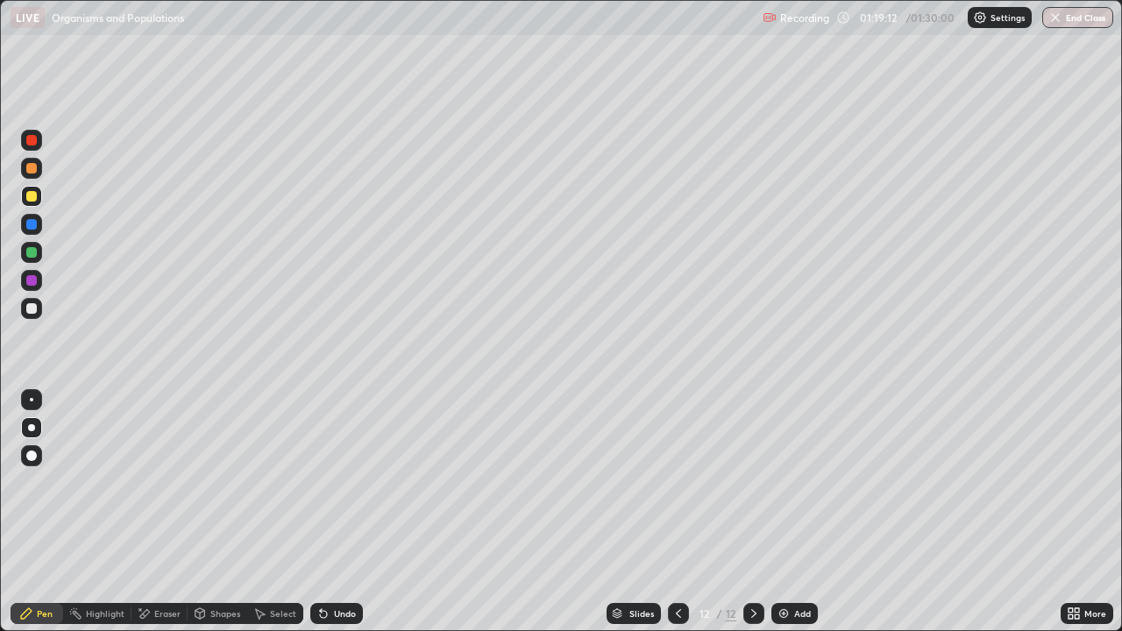
click at [36, 304] on div at bounding box center [31, 308] width 11 height 11
click at [32, 307] on div at bounding box center [31, 308] width 11 height 11
click at [32, 311] on div at bounding box center [31, 308] width 11 height 11
click at [33, 197] on div at bounding box center [31, 196] width 11 height 11
click at [39, 307] on div at bounding box center [31, 308] width 21 height 21
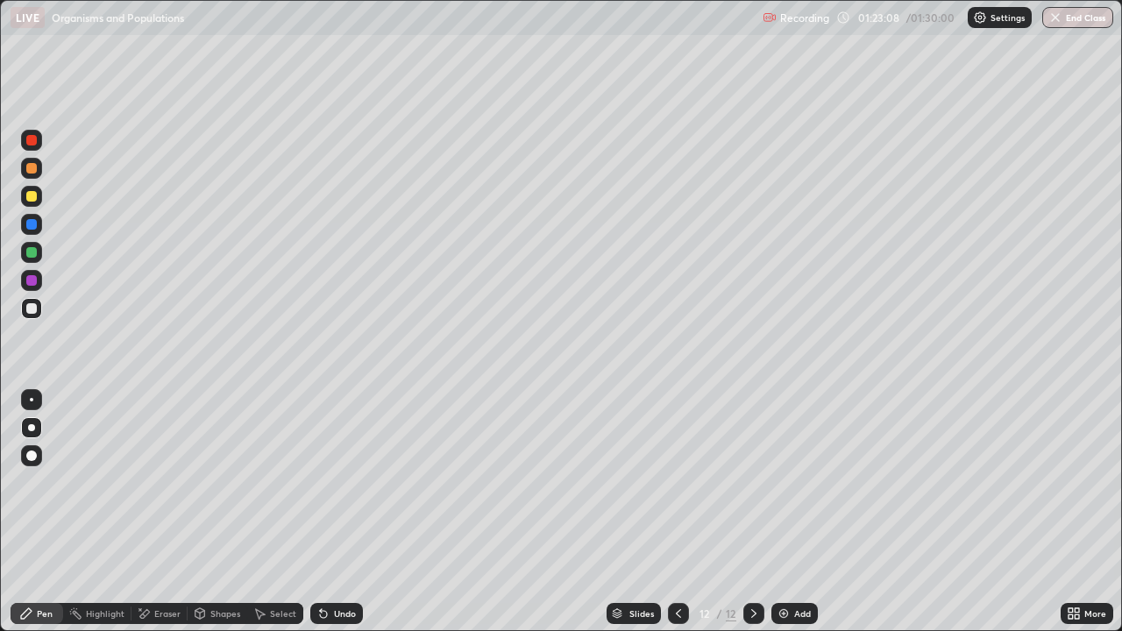
click at [32, 228] on div at bounding box center [31, 224] width 11 height 11
click at [32, 309] on div at bounding box center [31, 308] width 11 height 11
click at [33, 197] on div at bounding box center [31, 196] width 11 height 11
click at [28, 310] on div at bounding box center [31, 308] width 11 height 11
click at [168, 512] on div "Eraser" at bounding box center [167, 613] width 26 height 9
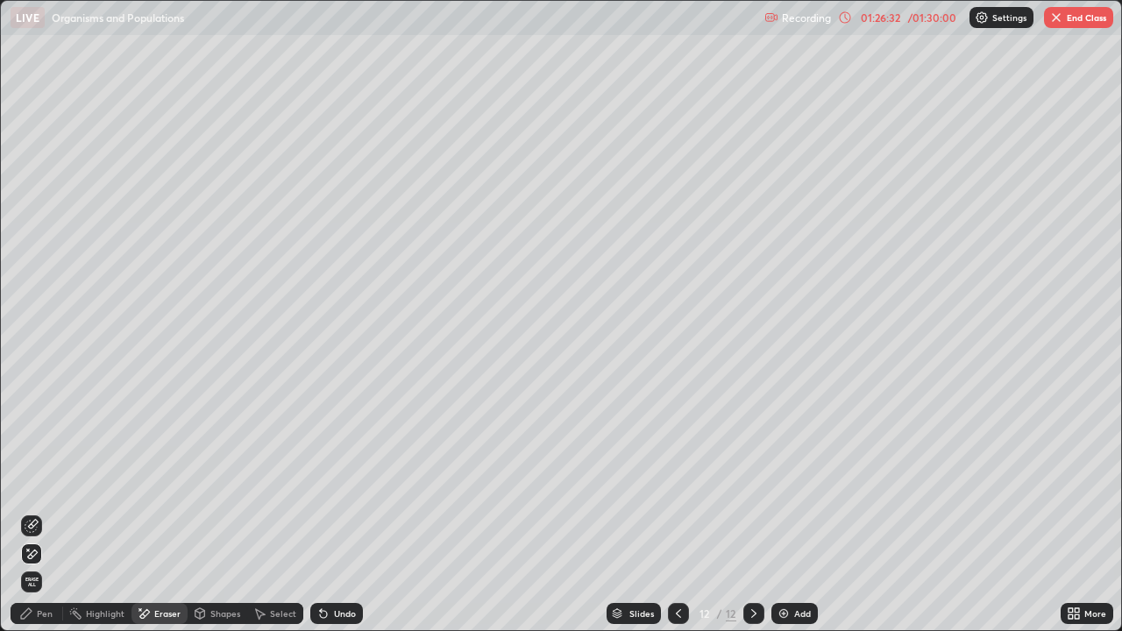
click at [45, 512] on div "Pen" at bounding box center [45, 613] width 16 height 9
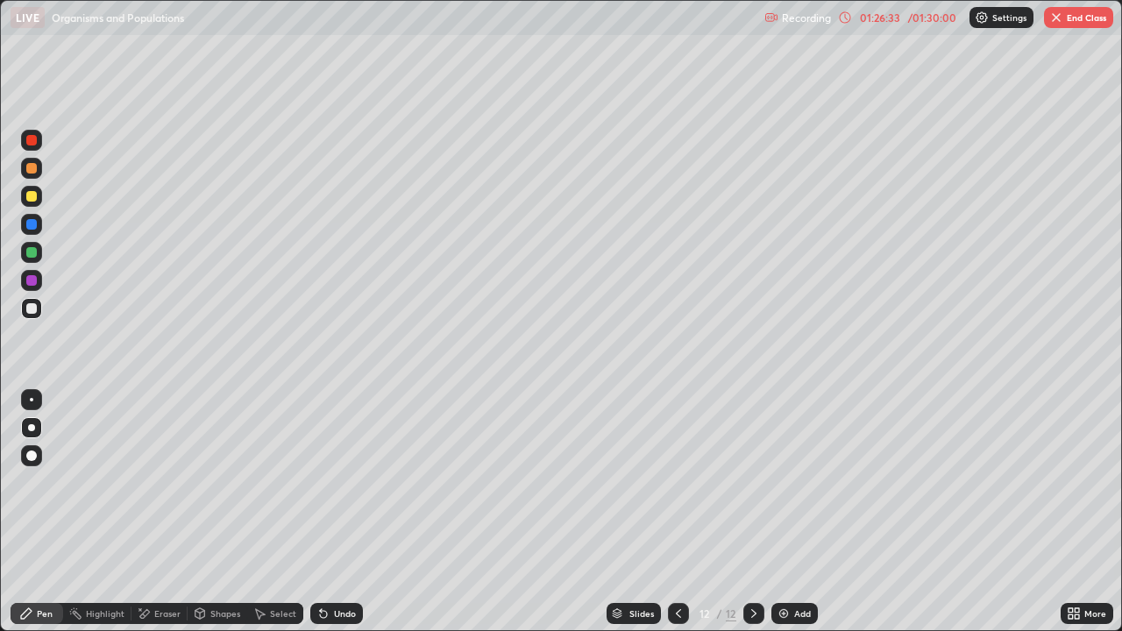
click at [30, 201] on div at bounding box center [31, 196] width 11 height 11
click at [32, 141] on div at bounding box center [31, 140] width 11 height 11
click at [35, 307] on div at bounding box center [31, 308] width 11 height 11
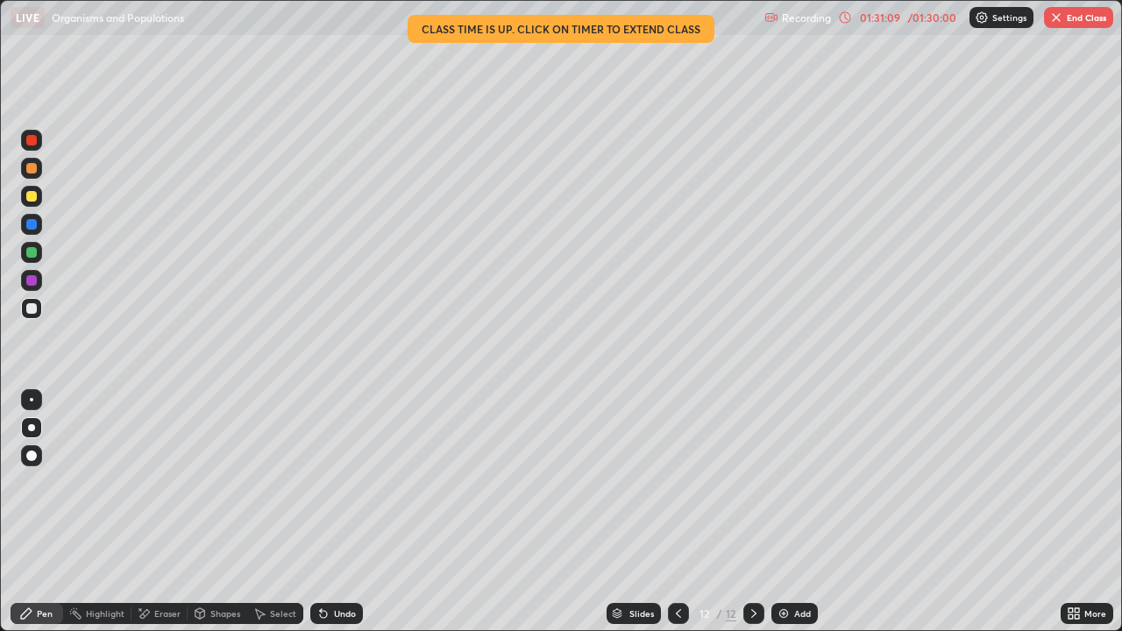
click at [1061, 24] on img "button" at bounding box center [1057, 18] width 14 height 14
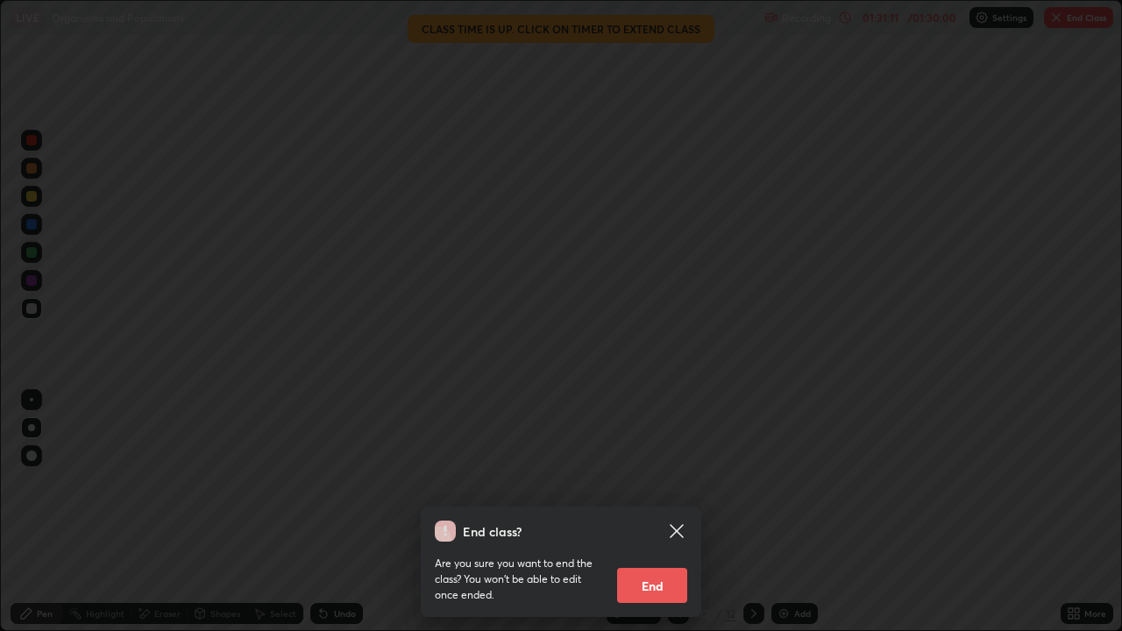
click at [665, 512] on button "End" at bounding box center [652, 585] width 70 height 35
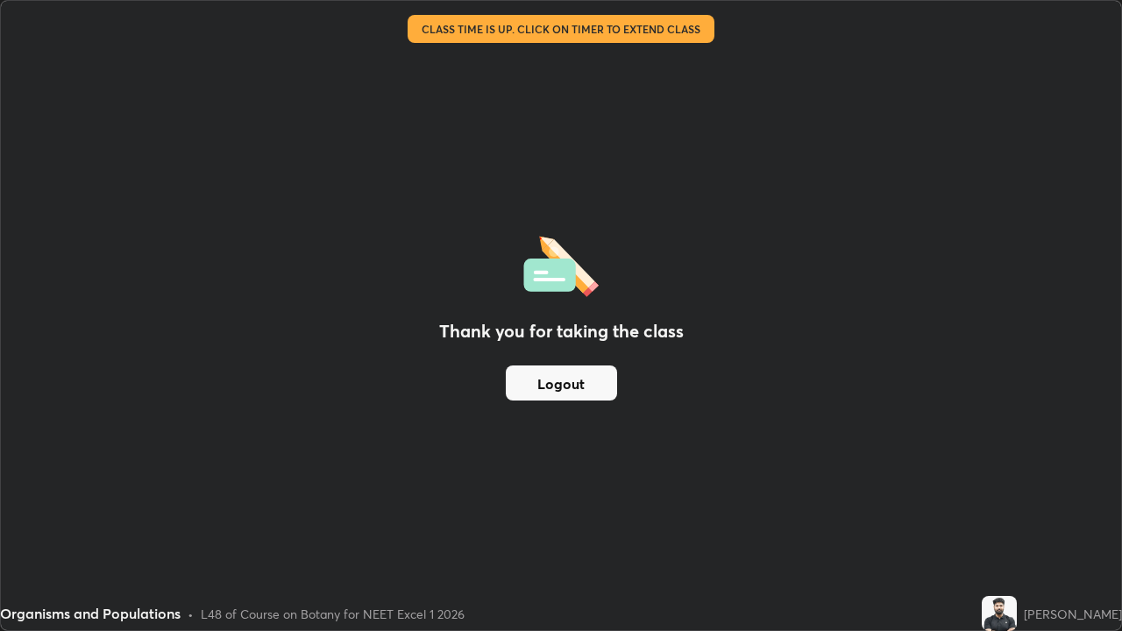
click at [571, 377] on button "Logout" at bounding box center [561, 383] width 111 height 35
click at [566, 373] on button "Logout" at bounding box center [561, 383] width 111 height 35
click at [566, 367] on button "Logout" at bounding box center [561, 383] width 111 height 35
click at [566, 371] on button "Logout" at bounding box center [561, 383] width 111 height 35
click at [564, 377] on button "Logout" at bounding box center [561, 383] width 111 height 35
